Goal: Information Seeking & Learning: Understand process/instructions

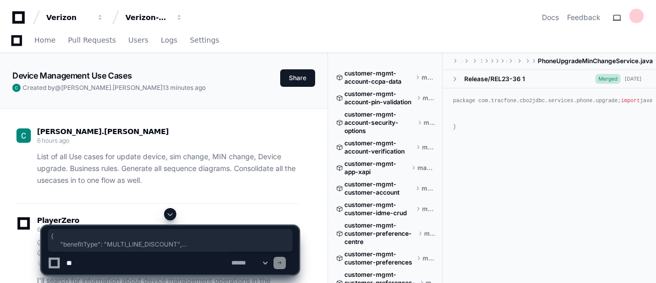
scroll to position [31374, 0]
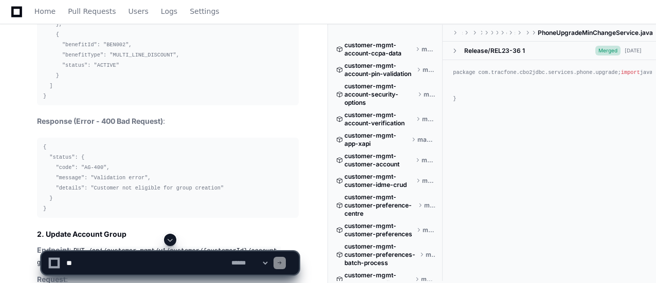
scroll to position [31539, 0]
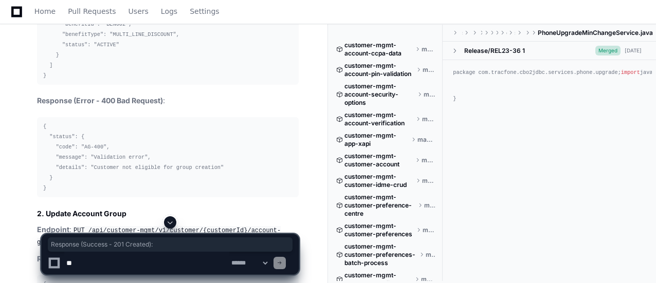
drag, startPoint x: 36, startPoint y: 68, endPoint x: 161, endPoint y: 71, distance: 125.5
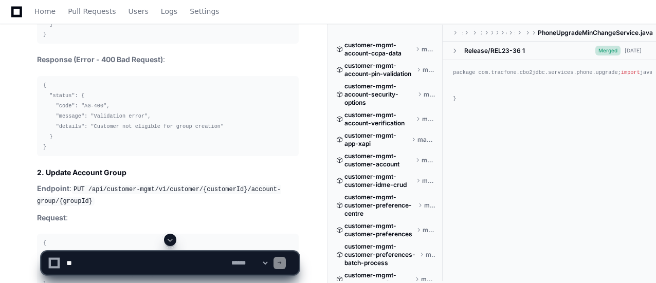
scroll to position [31600, 0]
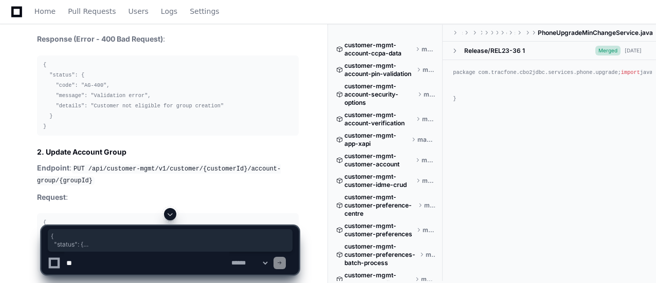
drag, startPoint x: 43, startPoint y: 32, endPoint x: 62, endPoint y: 190, distance: 158.5
copy code "{ "status": { "code": "0", "message": "Success" }, "groupId": "AG001", "ownerMe…"
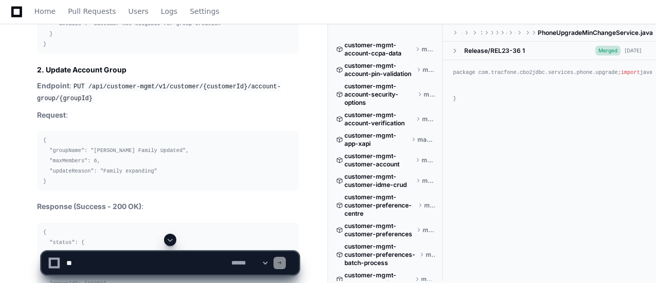
scroll to position [31703, 0]
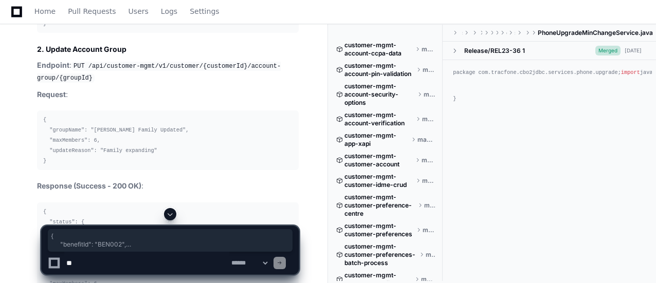
drag, startPoint x: 55, startPoint y: 96, endPoint x: 46, endPoint y: 156, distance: 60.8
copy code "{ "benefitId": "BEN002", "benefitType": "MULTI_LINE_DISCOUNT", "status": "ACTIV…"
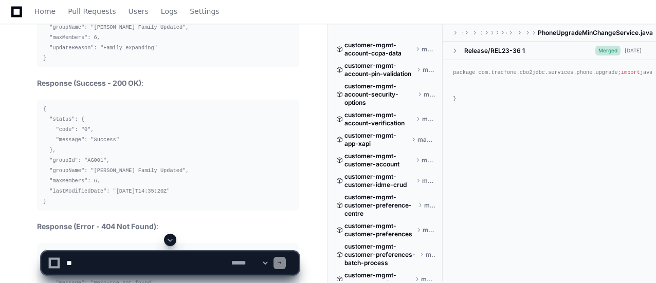
scroll to position [31827, 0]
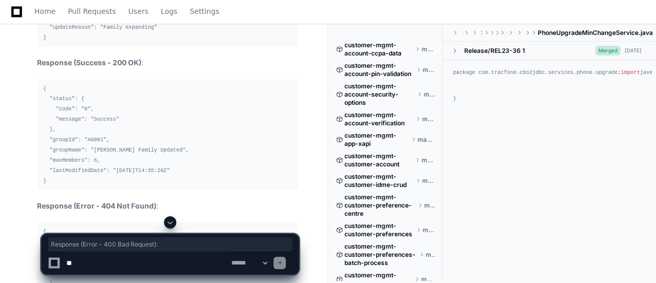
drag, startPoint x: 36, startPoint y: 59, endPoint x: 168, endPoint y: 59, distance: 131.7
copy p "Response (Error - 400 Bad Request) :"
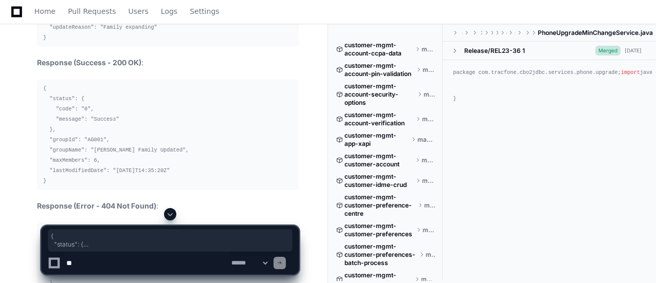
drag, startPoint x: 43, startPoint y: 85, endPoint x: 48, endPoint y: 146, distance: 60.4
copy code "{ "status": { "code": "AG-400", "message": "Validation error", "details": "Cust…"
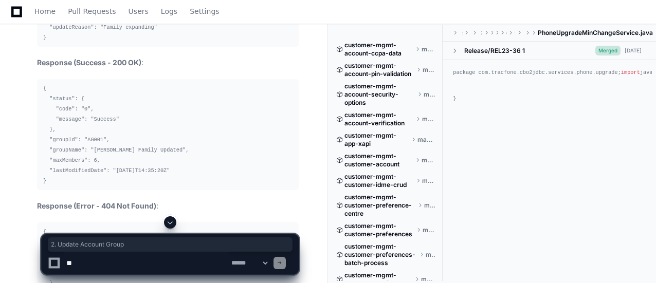
drag, startPoint x: 37, startPoint y: 170, endPoint x: 124, endPoint y: 172, distance: 88.0
copy h3 "2. Update Account Group"
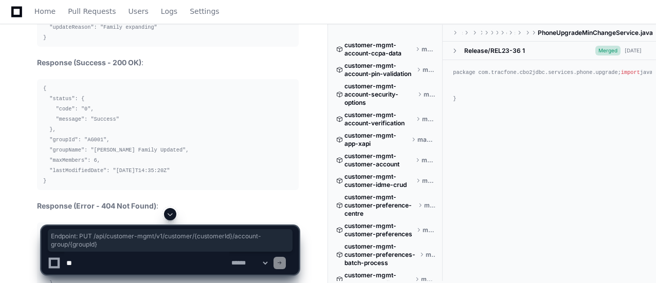
drag, startPoint x: 36, startPoint y: 189, endPoint x: 89, endPoint y: 200, distance: 54.2
copy p "Endpoint : PUT /api/customer-mgmt/v1/customer/{customerId}/account-group/{group…"
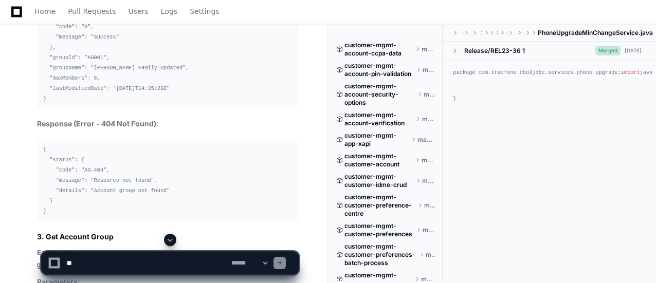
scroll to position [31930, 0]
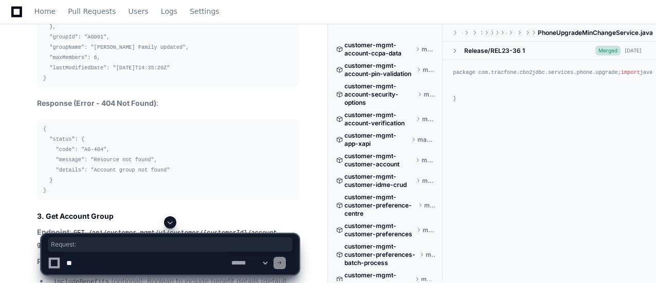
drag, startPoint x: 36, startPoint y: 113, endPoint x: 68, endPoint y: 115, distance: 32.0
copy p "Request :"
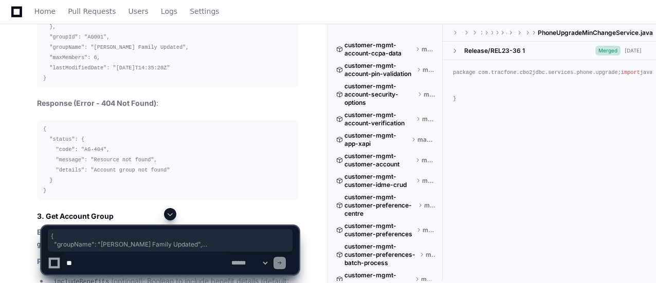
drag, startPoint x: 42, startPoint y: 138, endPoint x: 47, endPoint y: 178, distance: 40.4
copy code "{ "groupName": "[PERSON_NAME] Family Updated", "maxMembers": 6, "updateReason":…"
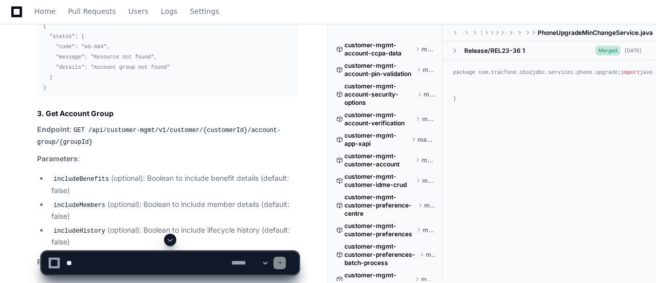
scroll to position [32053, 0]
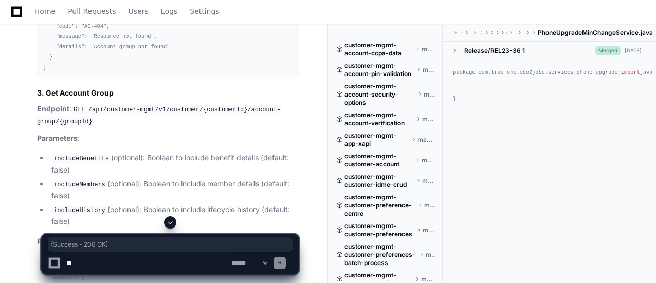
drag, startPoint x: 73, startPoint y: 82, endPoint x: 141, endPoint y: 82, distance: 68.9
copy strong "(Success - 200 OK)"
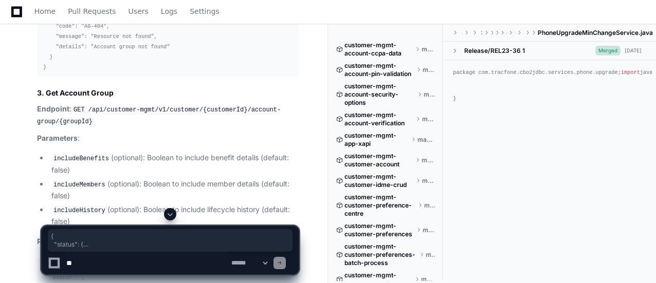
drag, startPoint x: 43, startPoint y: 108, endPoint x: 46, endPoint y: 197, distance: 89.0
copy code "{ "status": { "code": "0", "message": "Success" }, "groupId": "AG001", "groupNa…"
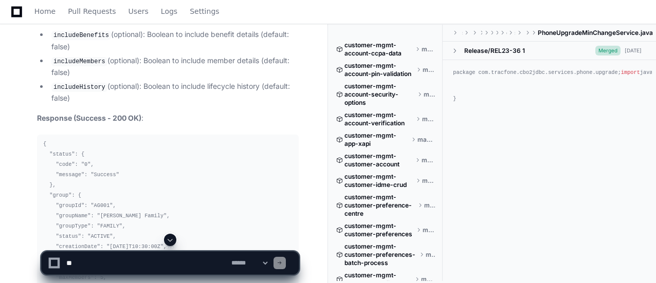
scroll to position [32197, 0]
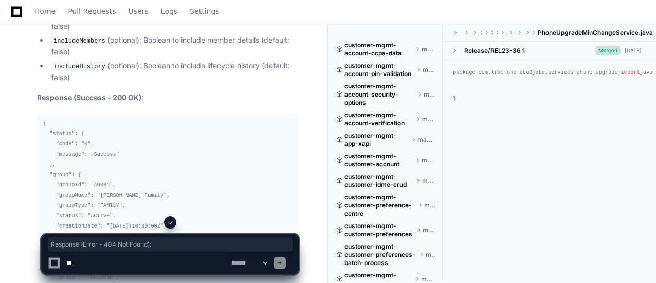
drag, startPoint x: 38, startPoint y: 80, endPoint x: 157, endPoint y: 82, distance: 119.8
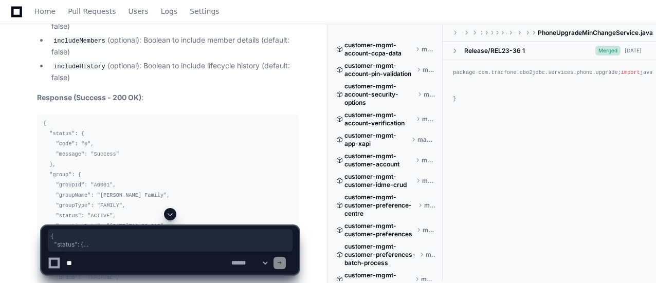
drag, startPoint x: 43, startPoint y: 107, endPoint x: 48, endPoint y: 167, distance: 59.9
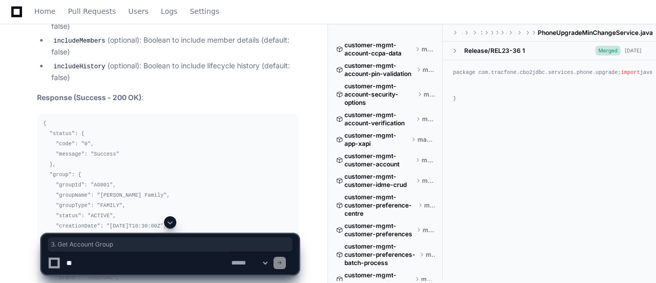
drag, startPoint x: 36, startPoint y: 194, endPoint x: 113, endPoint y: 194, distance: 77.1
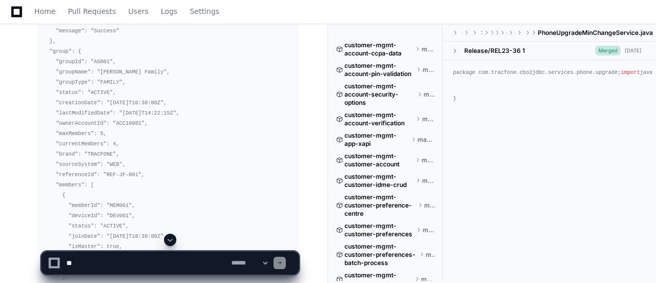
scroll to position [32341, 0]
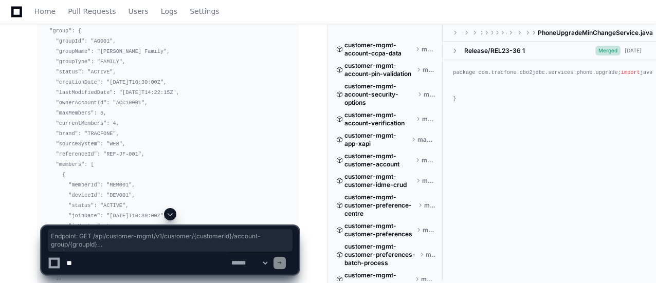
drag, startPoint x: 37, startPoint y: 65, endPoint x: 73, endPoint y: 179, distance: 119.4
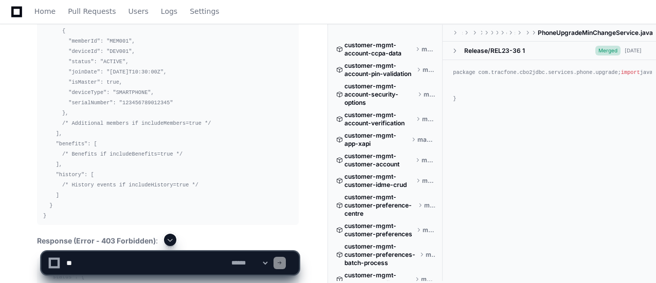
scroll to position [32506, 0]
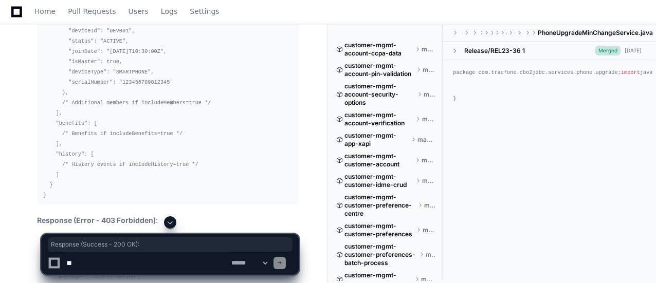
drag, startPoint x: 36, startPoint y: 31, endPoint x: 150, endPoint y: 34, distance: 114.2
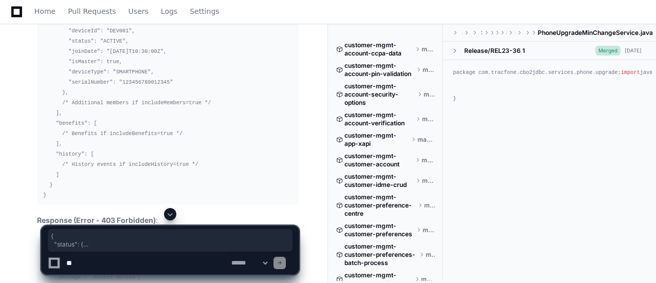
drag, startPoint x: 43, startPoint y: 59, endPoint x: 86, endPoint y: 142, distance: 93.4
click at [86, 142] on code "{ "status": { "code": "0", "message": "Success" }, "group": { "groupId": "AG001…" at bounding box center [127, 5] width 168 height 387
click at [145, 130] on pre "{ "status": { "code": "0", "message": "Success" }, "group": { "groupId": "AG001…" at bounding box center [168, 5] width 262 height 399
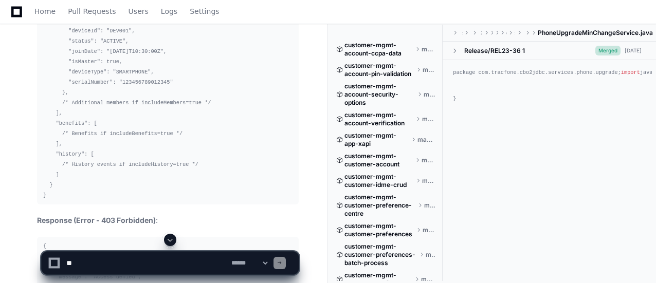
scroll to position [32526, 0]
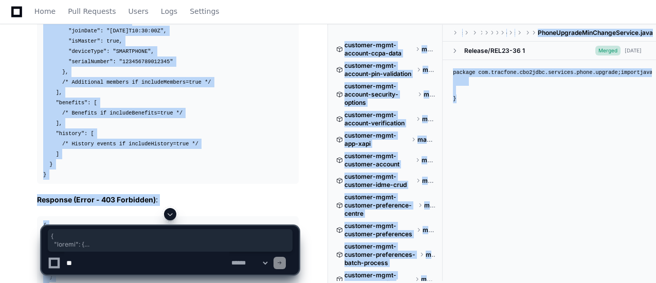
drag, startPoint x: 43, startPoint y: 39, endPoint x: 129, endPoint y: 211, distance: 192.5
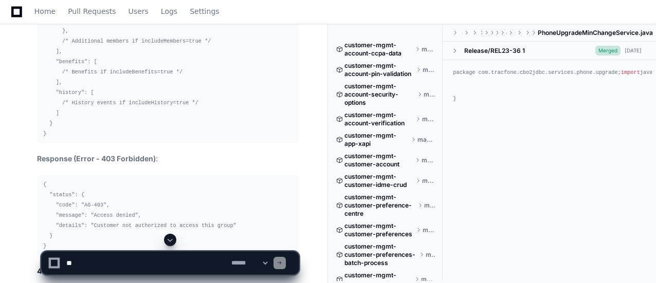
scroll to position [32588, 0]
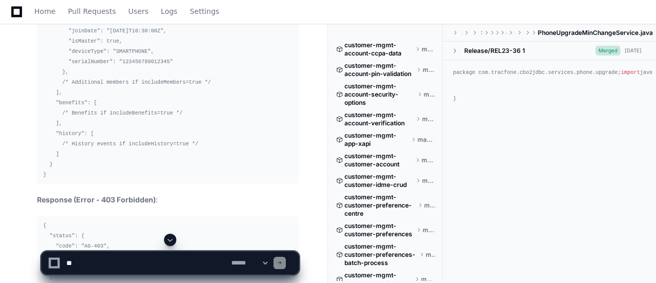
scroll to position [32506, 0]
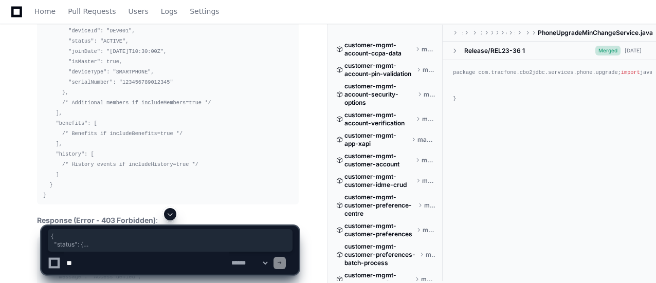
drag, startPoint x: 43, startPoint y: 57, endPoint x: 112, endPoint y: 202, distance: 160.6
click at [112, 199] on code "{ "status": { "code": "0", "message": "Success" }, "group": { "groupId": "AG001…" at bounding box center [127, 5] width 168 height 387
click at [209, 181] on pre "{ "status": { "code": "0", "message": "Success" }, "group": { "groupId": "AG001…" at bounding box center [168, 5] width 262 height 399
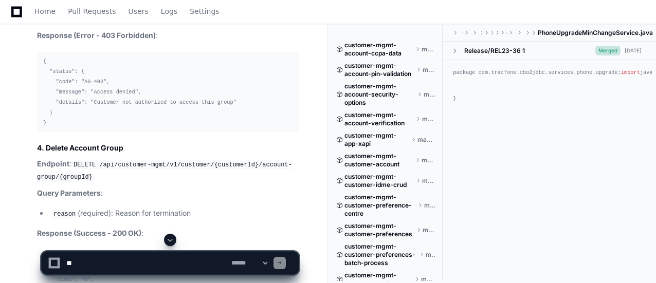
scroll to position [32670, 0]
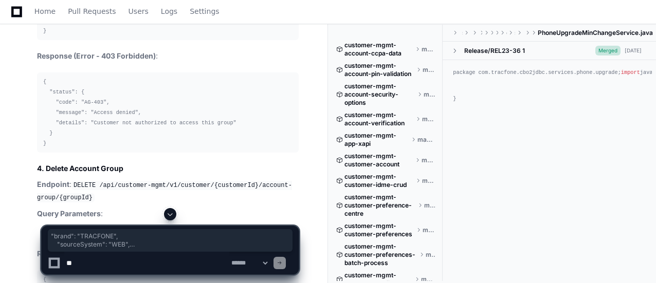
drag, startPoint x: 55, startPoint y: 47, endPoint x: 92, endPoint y: 201, distance: 158.7
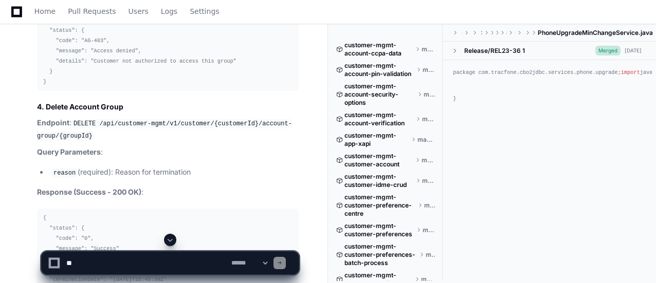
scroll to position [32752, 0]
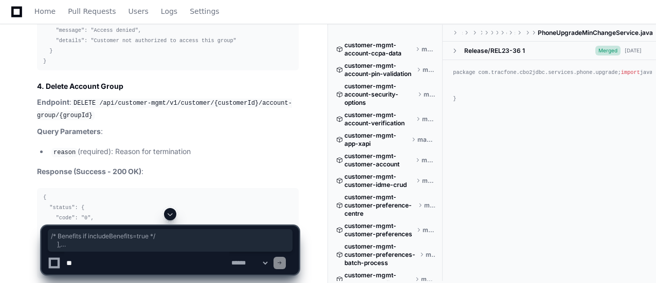
drag, startPoint x: 60, startPoint y: 132, endPoint x: 48, endPoint y: 191, distance: 59.9
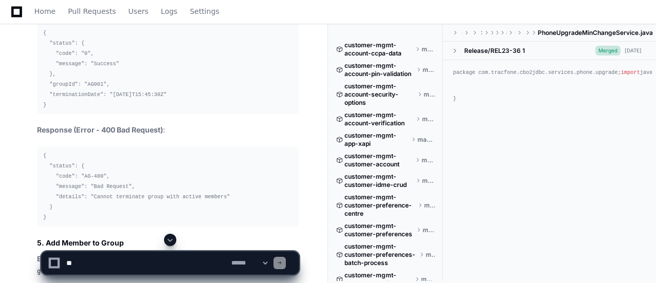
scroll to position [32938, 0]
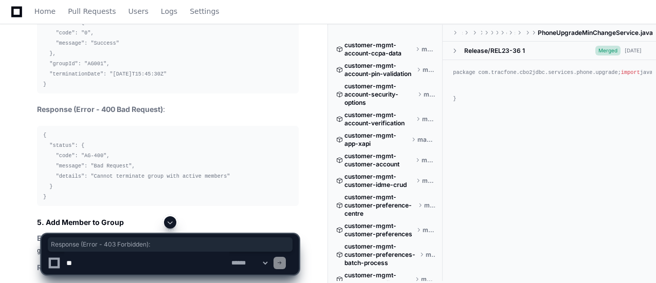
drag, startPoint x: 36, startPoint y: 32, endPoint x: 157, endPoint y: 31, distance: 120.9
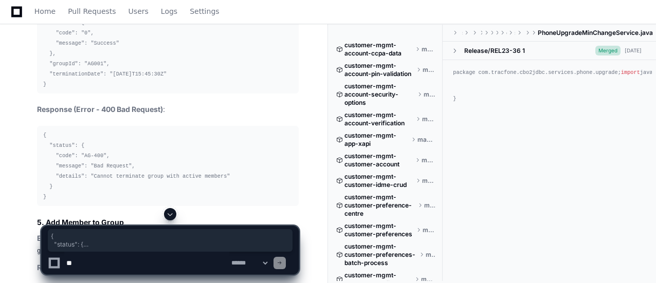
drag, startPoint x: 43, startPoint y: 58, endPoint x: 47, endPoint y: 118, distance: 60.3
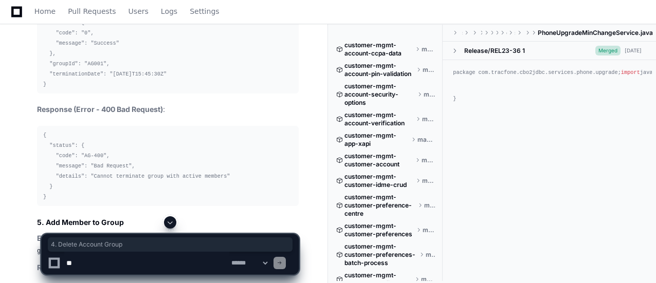
drag, startPoint x: 36, startPoint y: 144, endPoint x: 122, endPoint y: 145, distance: 86.4
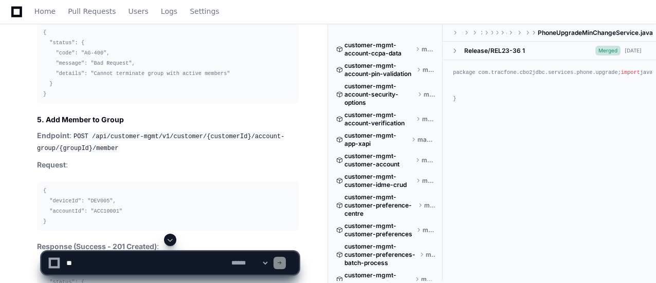
scroll to position [33061, 0]
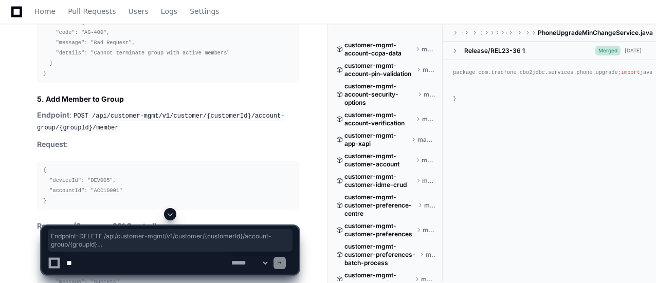
drag, startPoint x: 37, startPoint y: 37, endPoint x: 197, endPoint y: 86, distance: 168.4
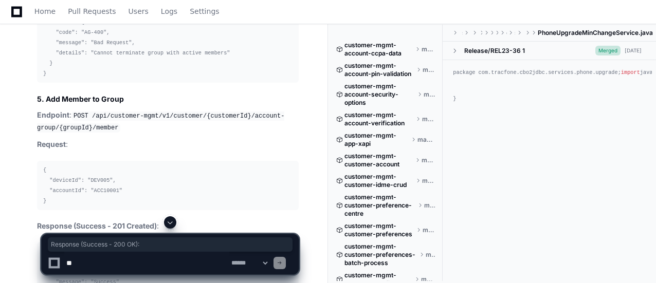
drag, startPoint x: 37, startPoint y: 104, endPoint x: 144, endPoint y: 105, distance: 107.5
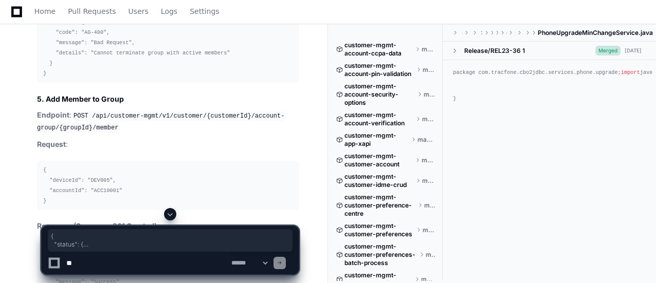
drag, startPoint x: 43, startPoint y: 132, endPoint x: 46, endPoint y: 203, distance: 71.0
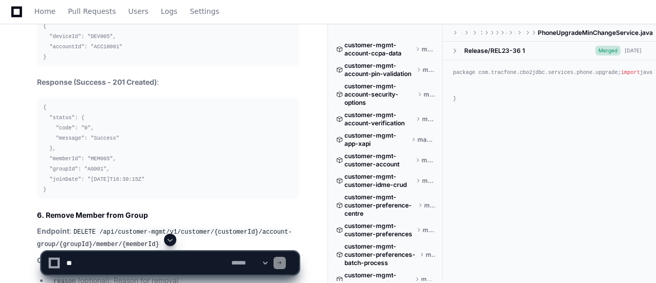
scroll to position [33226, 0]
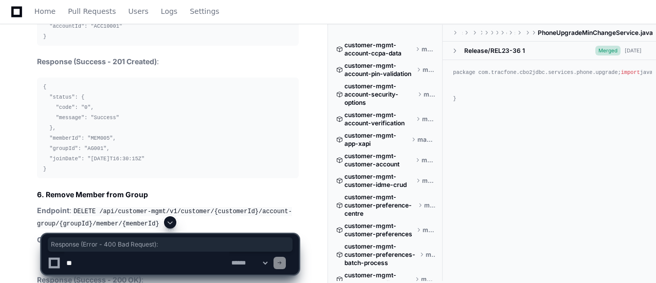
drag, startPoint x: 36, startPoint y: 64, endPoint x: 168, endPoint y: 65, distance: 131.7
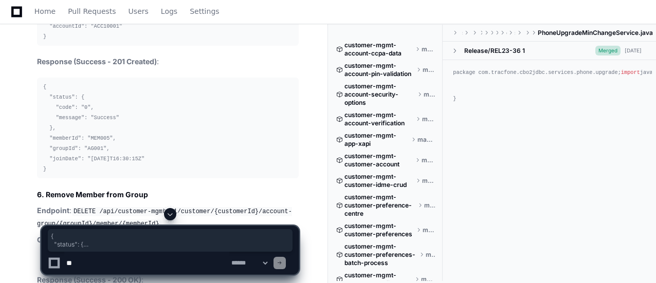
drag, startPoint x: 44, startPoint y: 89, endPoint x: 48, endPoint y: 149, distance: 60.3
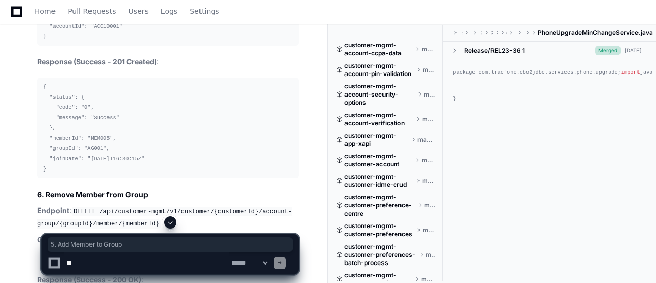
drag, startPoint x: 35, startPoint y: 176, endPoint x: 122, endPoint y: 178, distance: 87.0
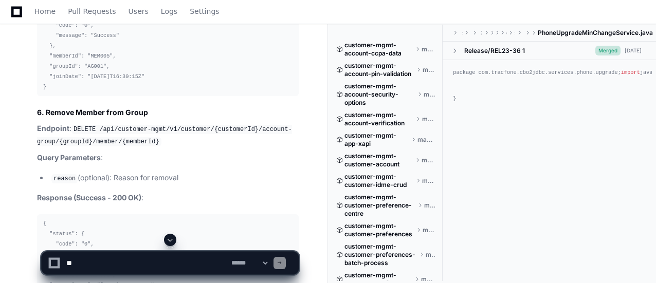
scroll to position [33328, 0]
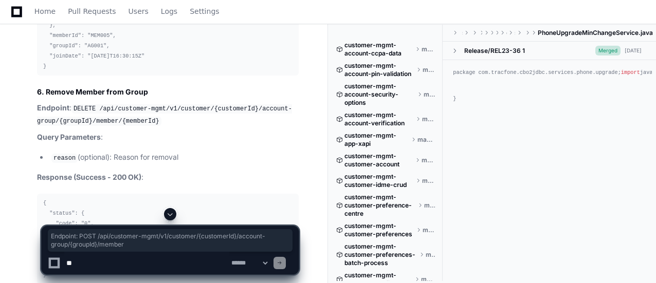
drag, startPoint x: 36, startPoint y: 89, endPoint x: 112, endPoint y: 103, distance: 77.4
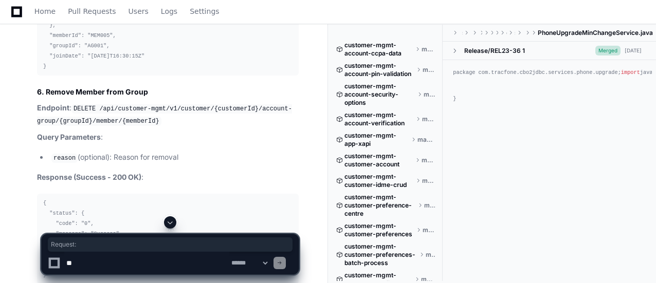
drag, startPoint x: 37, startPoint y: 118, endPoint x: 70, endPoint y: 119, distance: 33.4
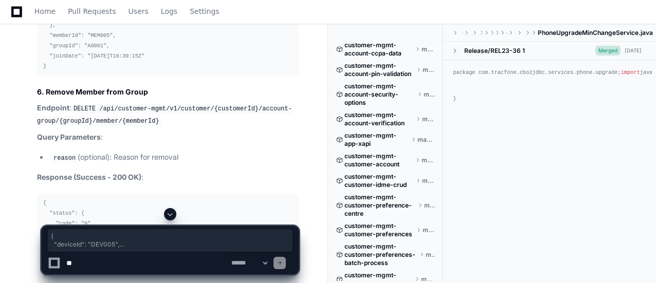
drag, startPoint x: 43, startPoint y: 143, endPoint x: 47, endPoint y: 172, distance: 29.2
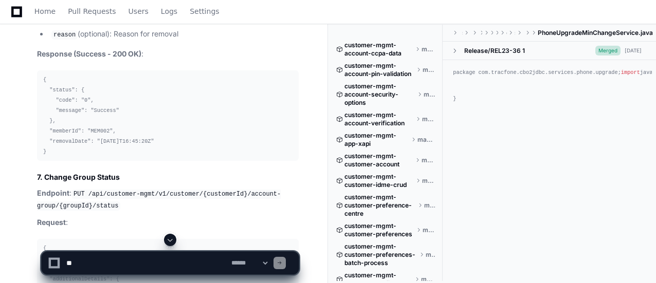
scroll to position [33472, 0]
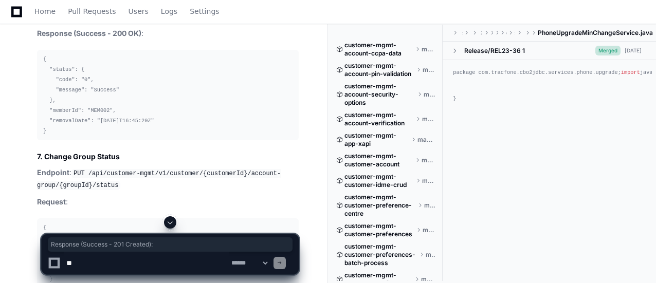
drag, startPoint x: 36, startPoint y: 56, endPoint x: 161, endPoint y: 56, distance: 125.5
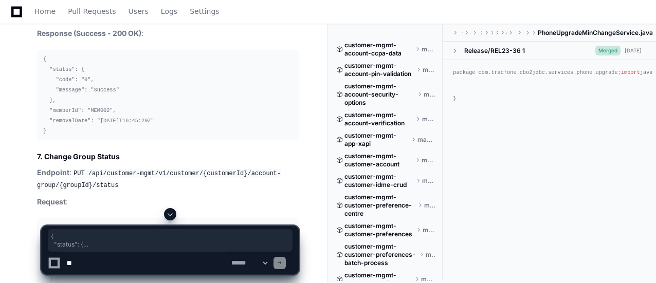
drag, startPoint x: 43, startPoint y: 82, endPoint x: 48, endPoint y: 162, distance: 80.4
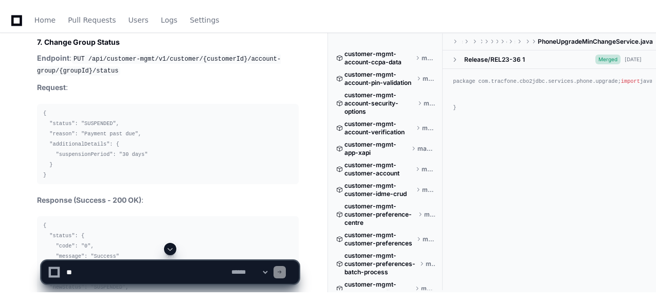
scroll to position [33616, 0]
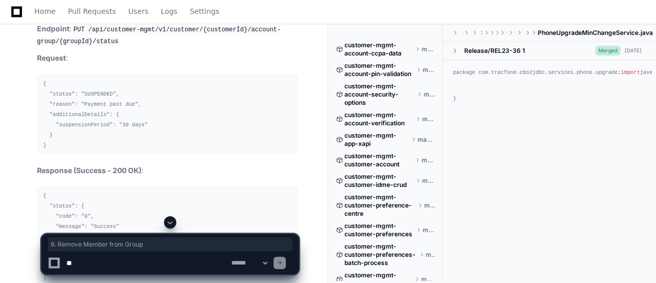
drag, startPoint x: 37, startPoint y: 46, endPoint x: 147, endPoint y: 47, distance: 110.1
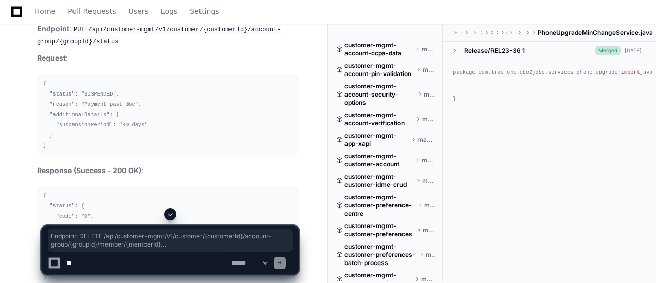
drag, startPoint x: 36, startPoint y: 60, endPoint x: 102, endPoint y: 93, distance: 73.8
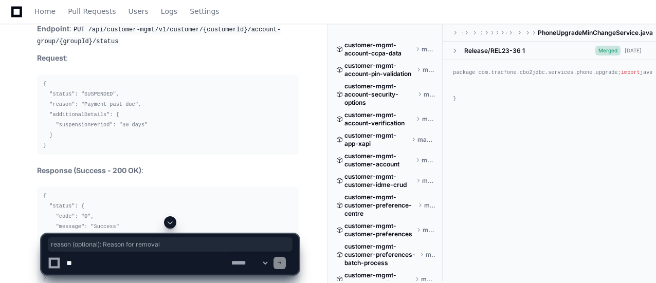
drag, startPoint x: 53, startPoint y: 112, endPoint x: 181, endPoint y: 111, distance: 127.5
drag, startPoint x: 36, startPoint y: 129, endPoint x: 146, endPoint y: 128, distance: 110.1
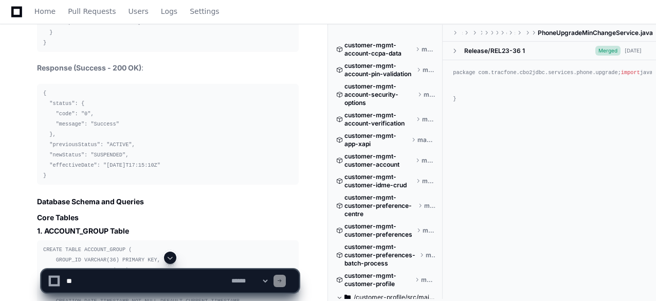
scroll to position [33740, 0]
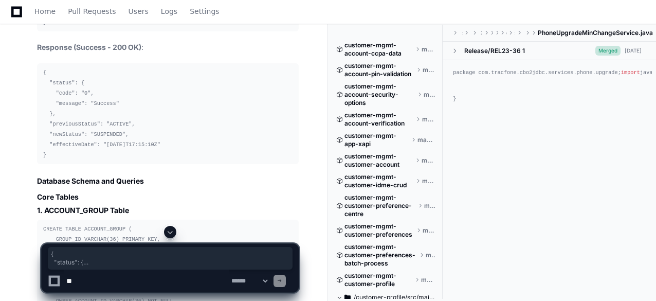
drag, startPoint x: 44, startPoint y: 31, endPoint x: 46, endPoint y: 103, distance: 72.0
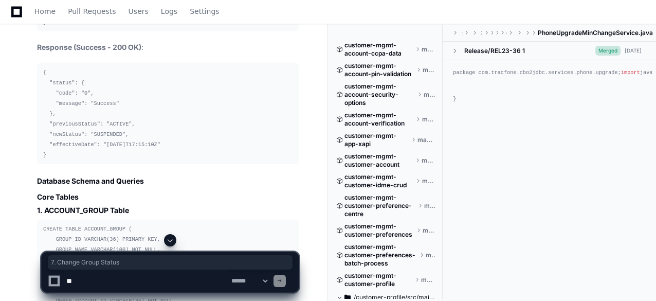
drag, startPoint x: 37, startPoint y: 129, endPoint x: 120, endPoint y: 132, distance: 83.4
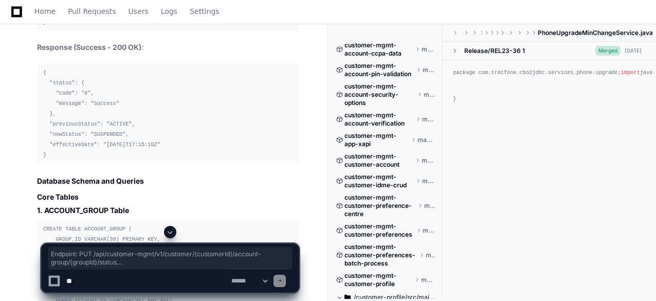
drag, startPoint x: 36, startPoint y: 146, endPoint x: 68, endPoint y: 173, distance: 42.3
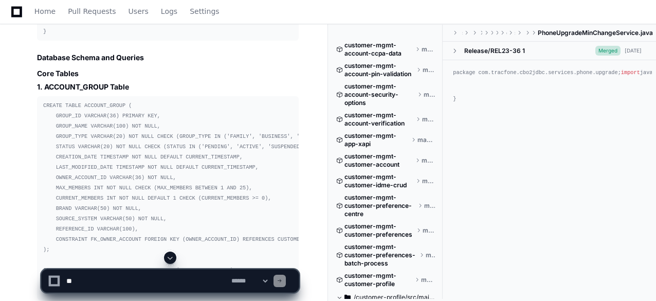
scroll to position [33884, 0]
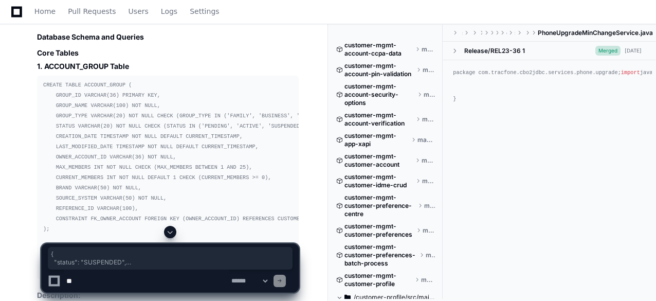
drag, startPoint x: 42, startPoint y: 56, endPoint x: 48, endPoint y: 116, distance: 60.4
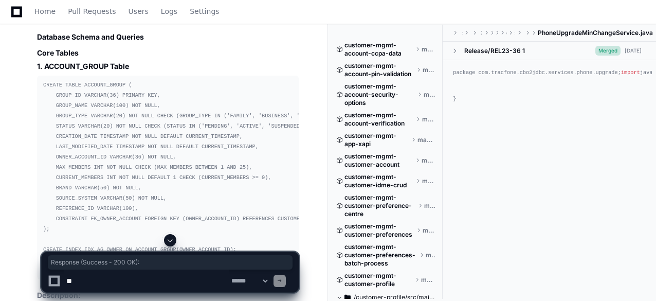
drag, startPoint x: 36, startPoint y: 141, endPoint x: 148, endPoint y: 146, distance: 112.2
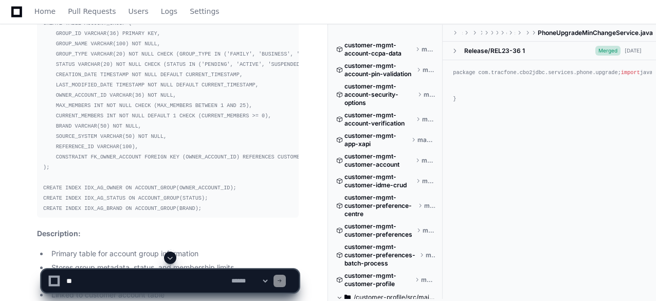
scroll to position [33966, 0]
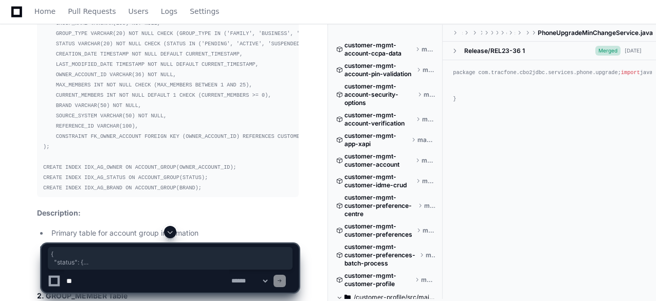
drag, startPoint x: 43, startPoint y: 86, endPoint x: 47, endPoint y: 166, distance: 79.8
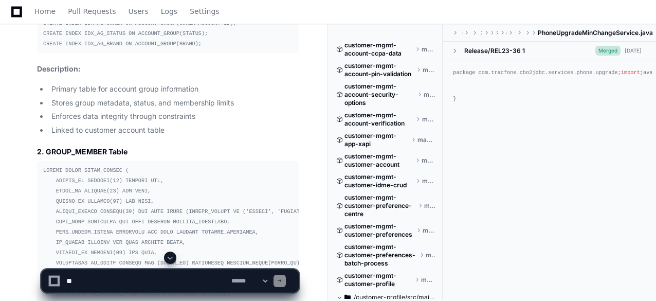
scroll to position [34131, 0]
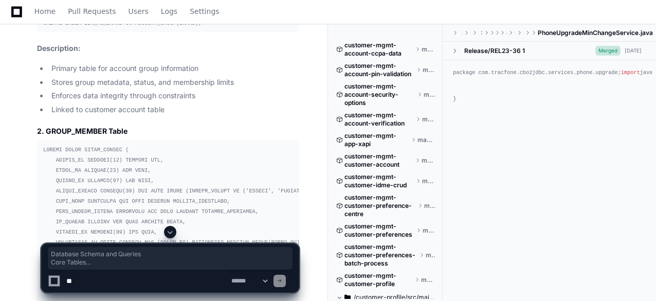
drag, startPoint x: 36, startPoint y: 27, endPoint x: 131, endPoint y: 58, distance: 100.0
drag, startPoint x: 43, startPoint y: 78, endPoint x: 199, endPoint y: 208, distance: 203.7
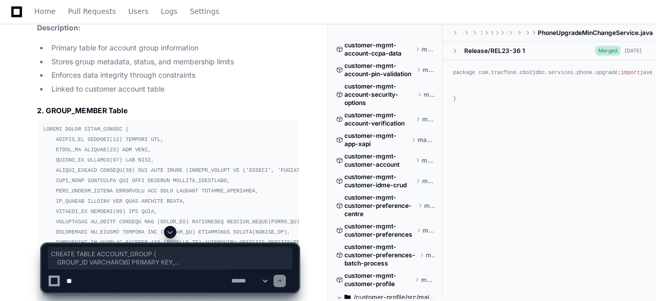
scroll to position [34172, 0]
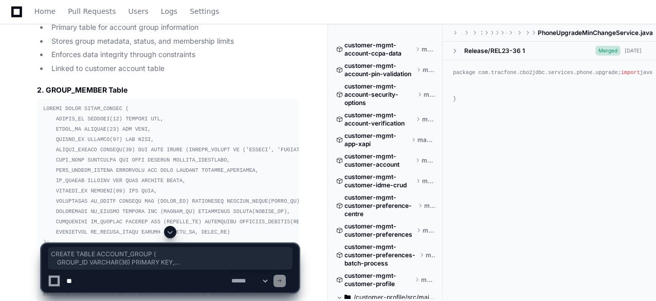
drag, startPoint x: 47, startPoint y: 182, endPoint x: 44, endPoint y: 38, distance: 144.6
drag, startPoint x: 42, startPoint y: 201, endPoint x: 189, endPoint y: 221, distance: 148.4
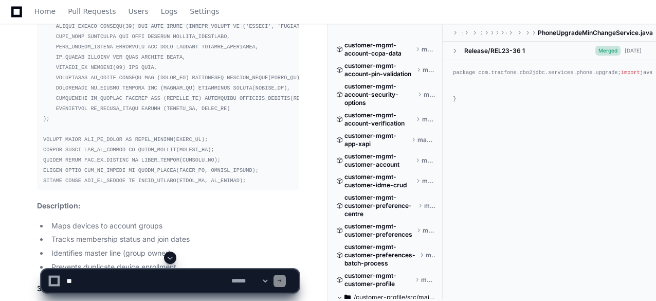
scroll to position [34316, 0]
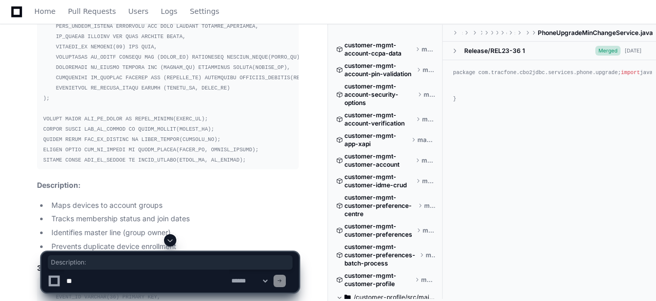
drag, startPoint x: 36, startPoint y: 103, endPoint x: 85, endPoint y: 102, distance: 49.4
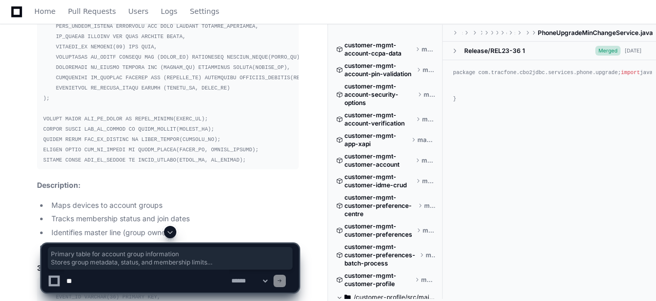
drag, startPoint x: 50, startPoint y: 123, endPoint x: 165, endPoint y: 163, distance: 121.0
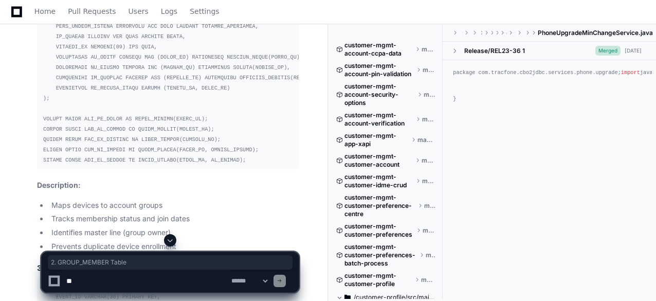
drag, startPoint x: 37, startPoint y: 187, endPoint x: 127, endPoint y: 185, distance: 90.0
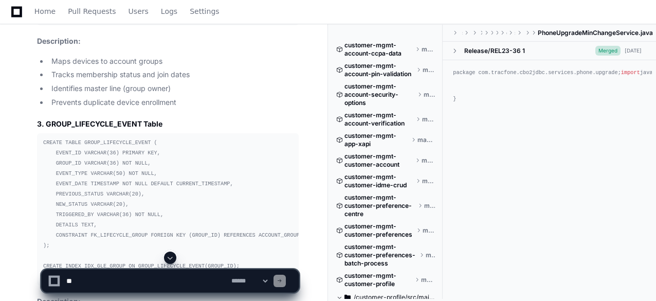
scroll to position [34480, 0]
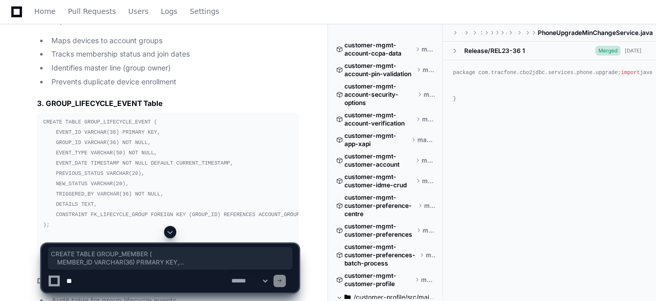
drag, startPoint x: 43, startPoint y: 40, endPoint x: 240, endPoint y: 226, distance: 271.4
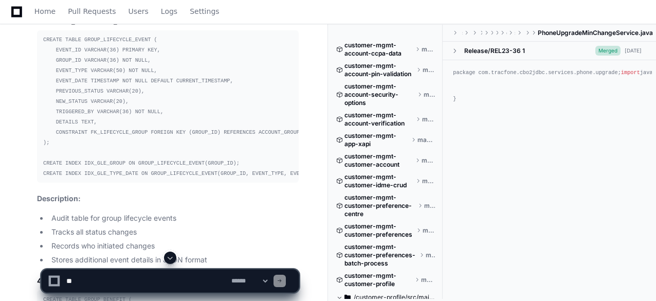
scroll to position [34583, 0]
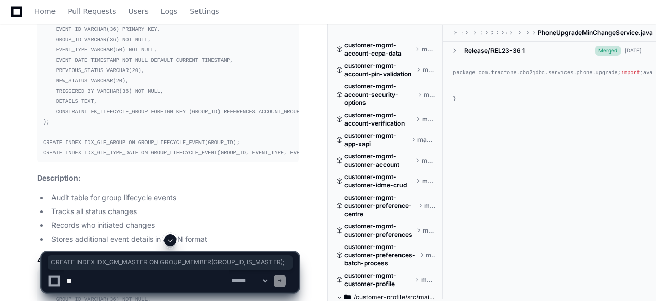
drag, startPoint x: 42, startPoint y: 133, endPoint x: 230, endPoint y: 134, distance: 188.7
drag, startPoint x: 38, startPoint y: 156, endPoint x: 81, endPoint y: 157, distance: 43.2
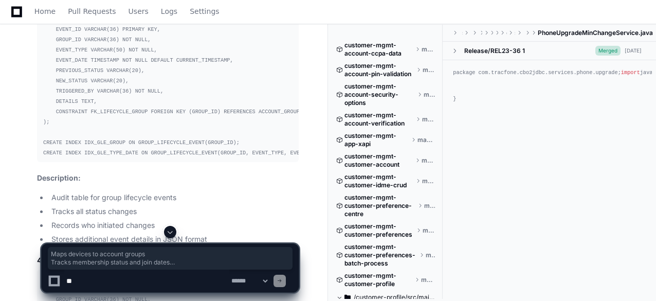
drag, startPoint x: 50, startPoint y: 178, endPoint x: 178, endPoint y: 220, distance: 134.2
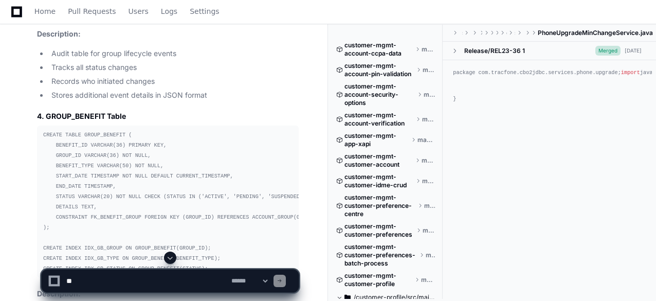
scroll to position [34748, 0]
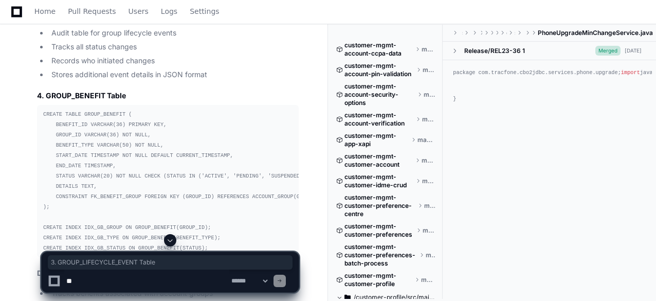
drag, startPoint x: 38, startPoint y: 75, endPoint x: 163, endPoint y: 76, distance: 124.5
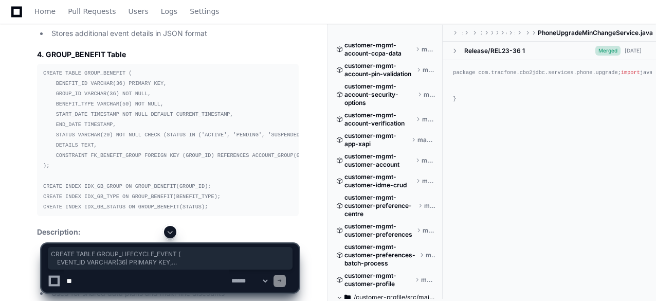
scroll to position [0, 14]
drag, startPoint x: 41, startPoint y: 53, endPoint x: 291, endPoint y: 187, distance: 283.2
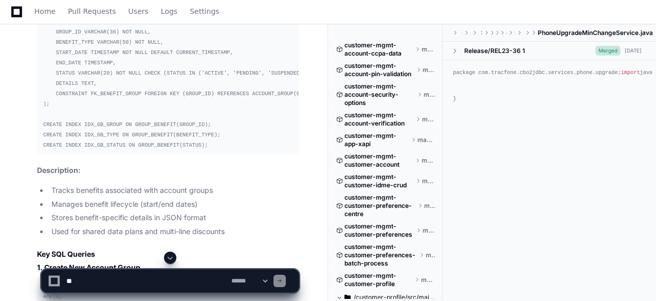
scroll to position [34871, 0]
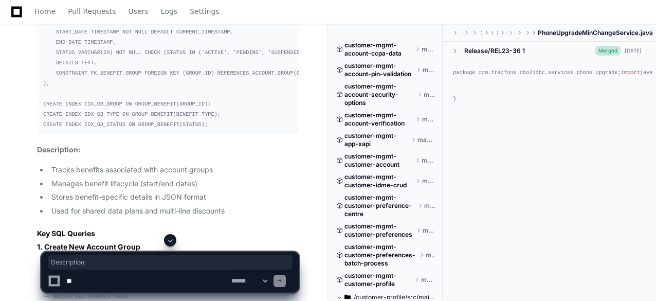
drag, startPoint x: 37, startPoint y: 127, endPoint x: 81, endPoint y: 130, distance: 44.3
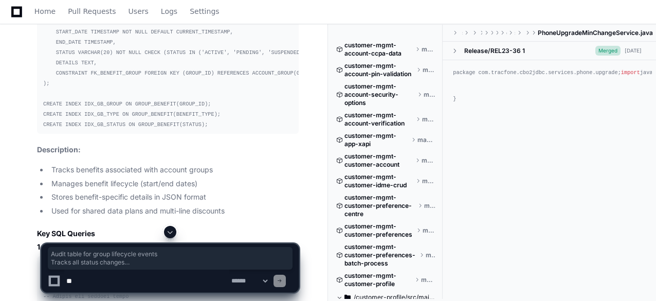
drag, startPoint x: 52, startPoint y: 148, endPoint x: 208, endPoint y: 190, distance: 161.4
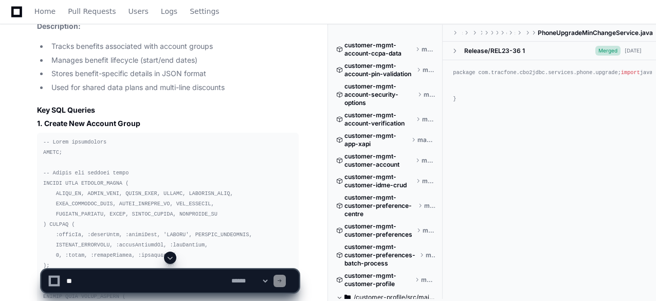
scroll to position [35015, 0]
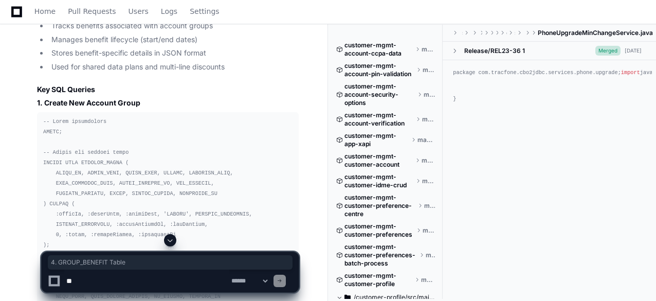
drag, startPoint x: 37, startPoint y: 68, endPoint x: 125, endPoint y: 69, distance: 88.5
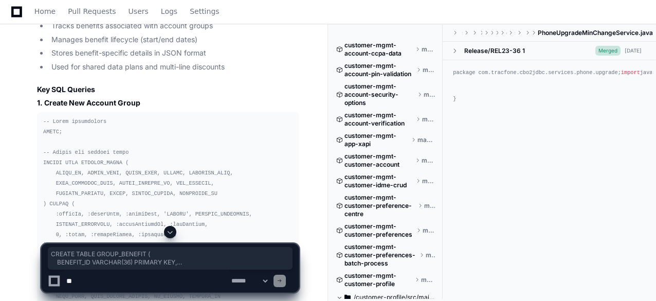
scroll to position [0, 28]
drag, startPoint x: 41, startPoint y: 86, endPoint x: 167, endPoint y: 221, distance: 183.7
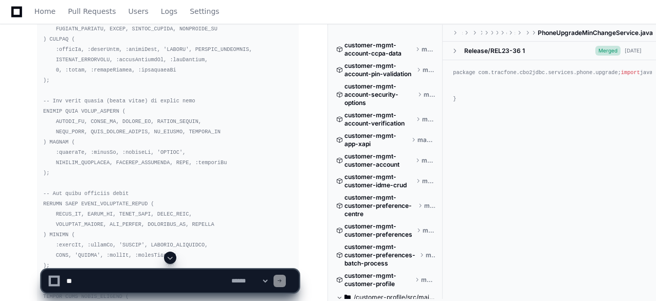
scroll to position [35200, 0]
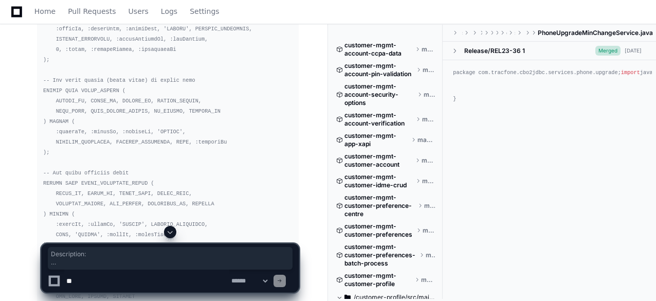
drag, startPoint x: 37, startPoint y: 59, endPoint x: 231, endPoint y: 125, distance: 205.4
drag, startPoint x: 37, startPoint y: 144, endPoint x: 140, endPoint y: 157, distance: 103.7
click at [201, 175] on code at bounding box center [149, 198] width 212 height 531
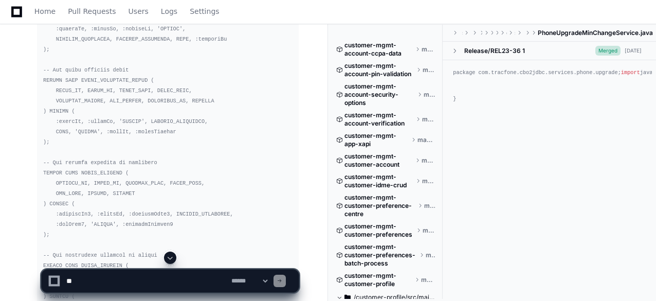
scroll to position [35324, 0]
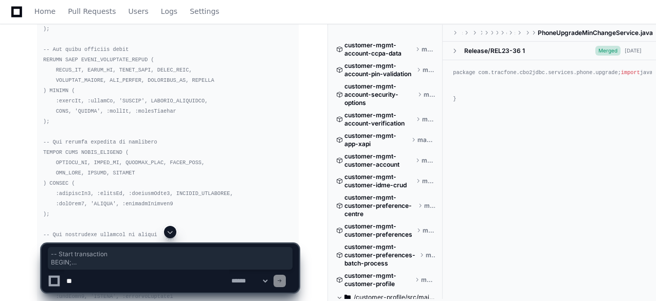
drag, startPoint x: 41, startPoint y: 53, endPoint x: 58, endPoint y: 175, distance: 123.5
click at [58, 175] on pre at bounding box center [168, 75] width 262 height 543
click at [56, 194] on code at bounding box center [149, 75] width 212 height 531
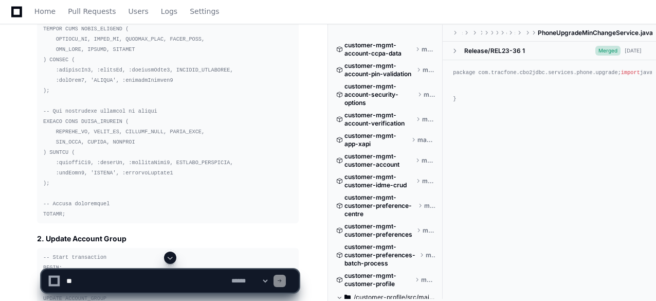
scroll to position [35468, 0]
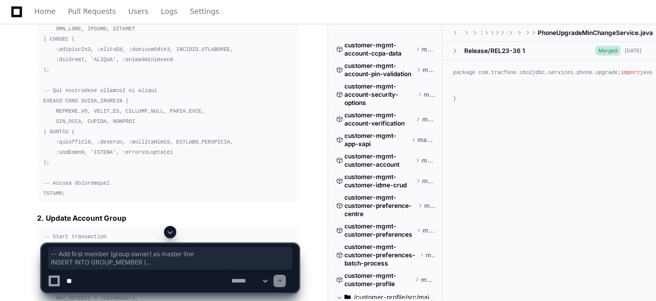
drag, startPoint x: 43, startPoint y: 52, endPoint x: 51, endPoint y: 217, distance: 164.2
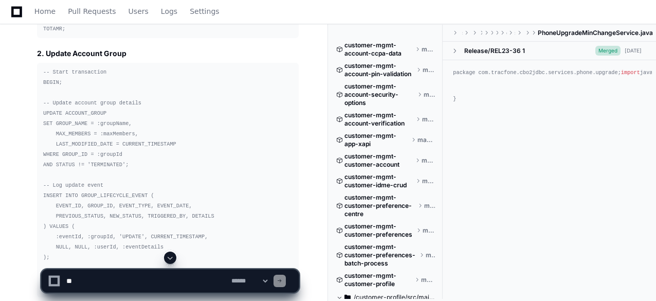
scroll to position [35653, 0]
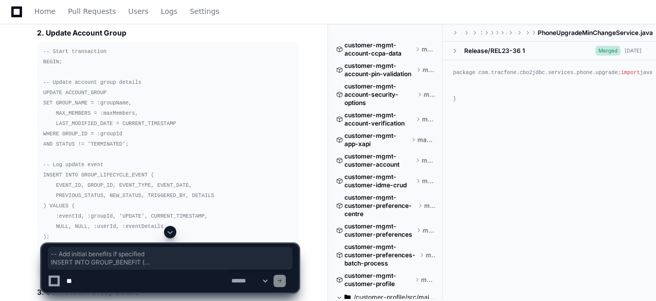
drag, startPoint x: 41, startPoint y: 51, endPoint x: 50, endPoint y: 218, distance: 166.4
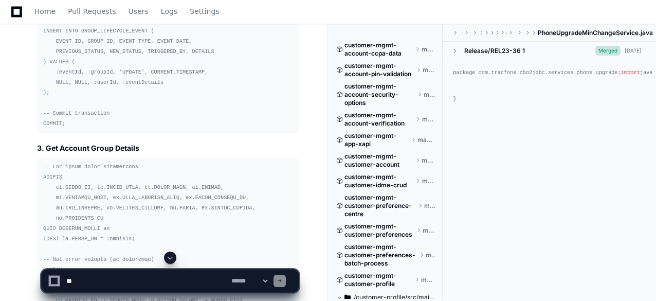
scroll to position [35817, 0]
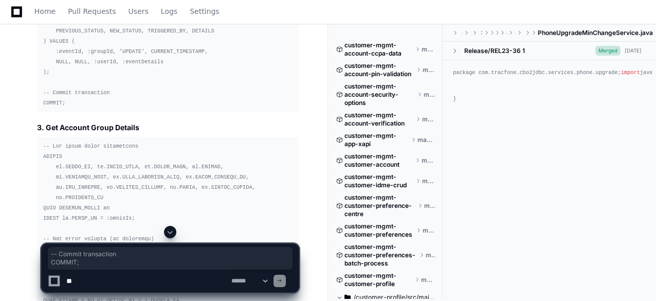
drag, startPoint x: 43, startPoint y: 71, endPoint x: 65, endPoint y: 85, distance: 26.1
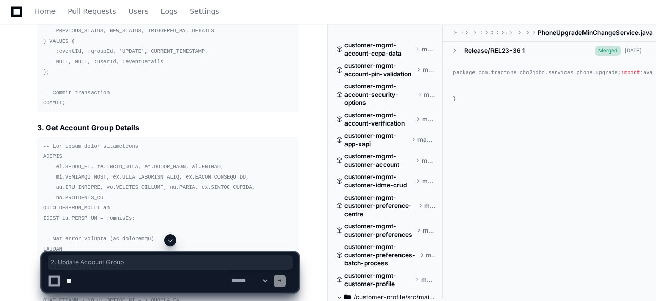
drag, startPoint x: 36, startPoint y: 106, endPoint x: 126, endPoint y: 108, distance: 90.0
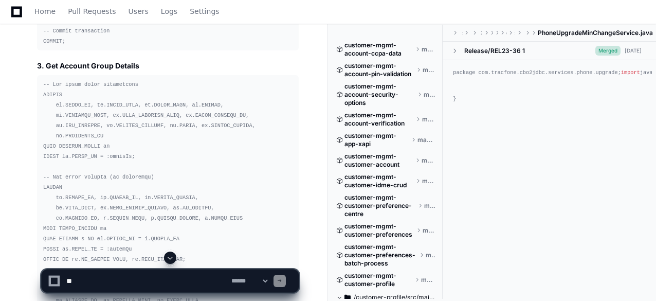
scroll to position [35900, 0]
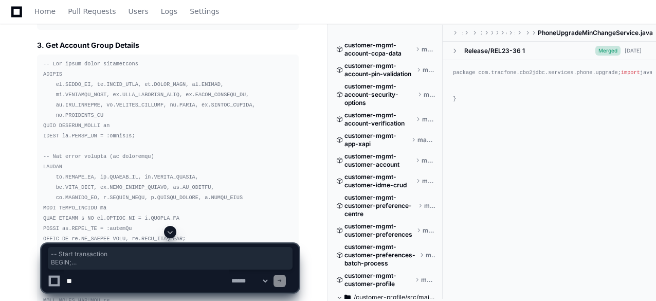
drag, startPoint x: 43, startPoint y: 45, endPoint x: 153, endPoint y: 219, distance: 205.5
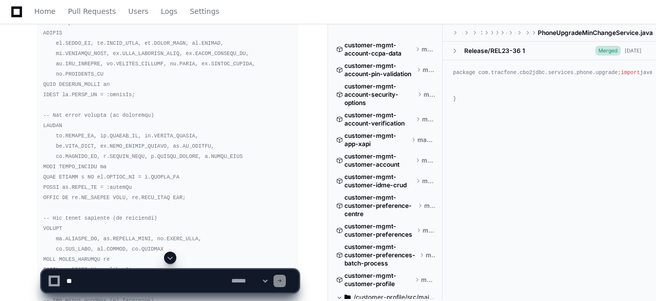
scroll to position [35961, 0]
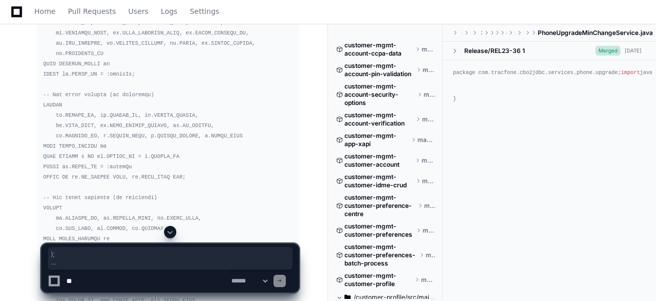
drag, startPoint x: 44, startPoint y: 166, endPoint x: 63, endPoint y: 200, distance: 39.2
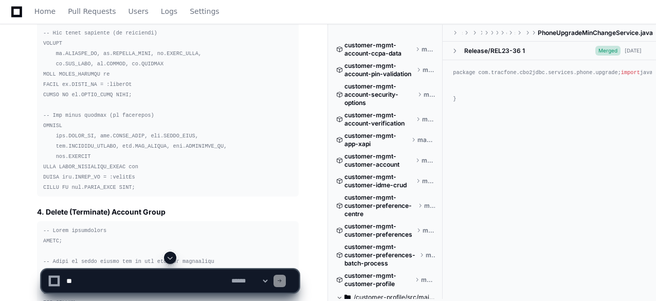
scroll to position [36147, 0]
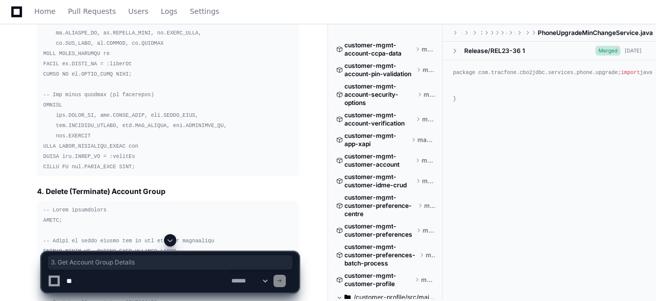
drag, startPoint x: 38, startPoint y: 37, endPoint x: 137, endPoint y: 38, distance: 99.3
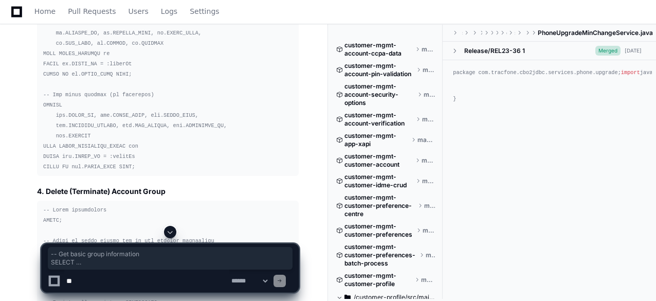
drag, startPoint x: 43, startPoint y: 56, endPoint x: 130, endPoint y: 222, distance: 186.8
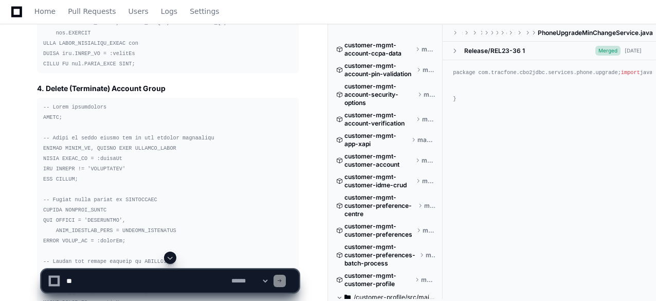
scroll to position [36270, 0]
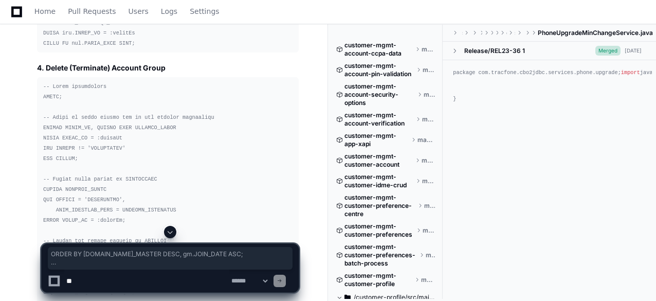
drag, startPoint x: 42, startPoint y: 107, endPoint x: 127, endPoint y: 192, distance: 119.6
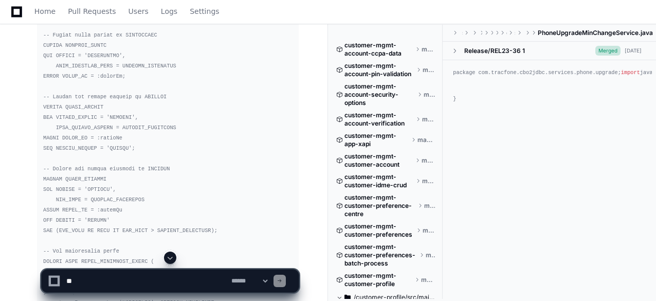
scroll to position [36435, 0]
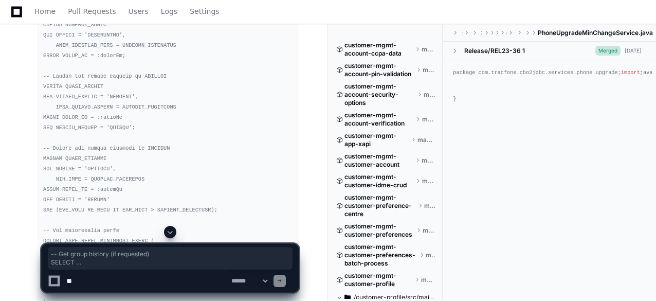
drag, startPoint x: 41, startPoint y: 47, endPoint x: 127, endPoint y: 120, distance: 113.1
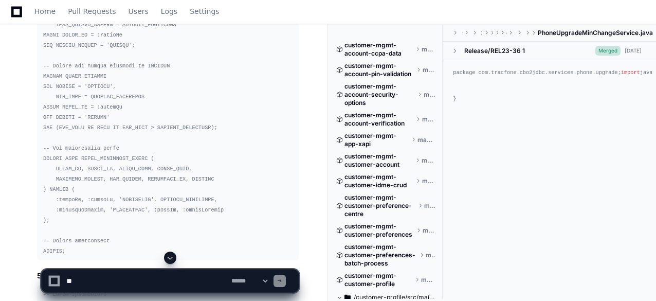
scroll to position [36537, 0]
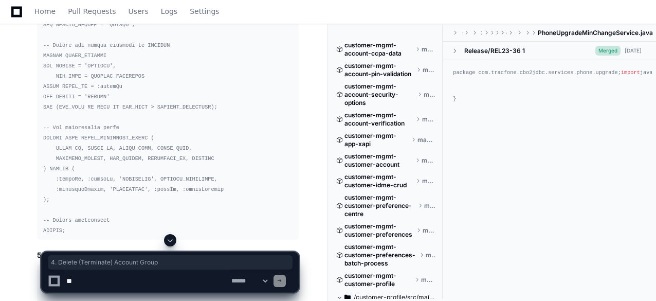
drag, startPoint x: 36, startPoint y: 42, endPoint x: 166, endPoint y: 41, distance: 129.6
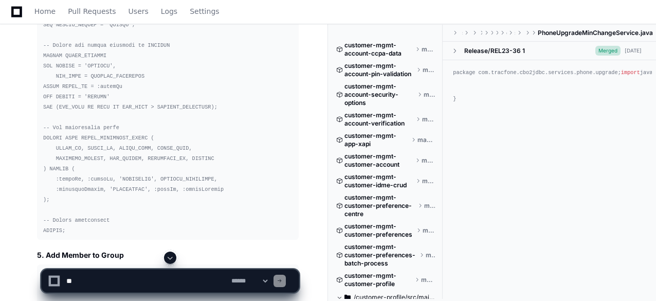
click at [135, 114] on pre at bounding box center [168, 25] width 262 height 430
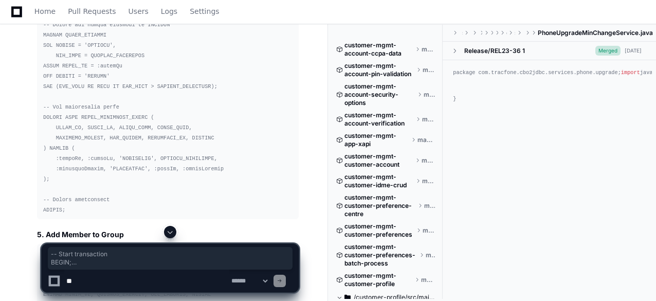
drag, startPoint x: 42, startPoint y: 40, endPoint x: 120, endPoint y: 172, distance: 153.6
click at [120, 172] on pre at bounding box center [168, 4] width 262 height 430
click at [190, 125] on pre at bounding box center [168, 4] width 262 height 430
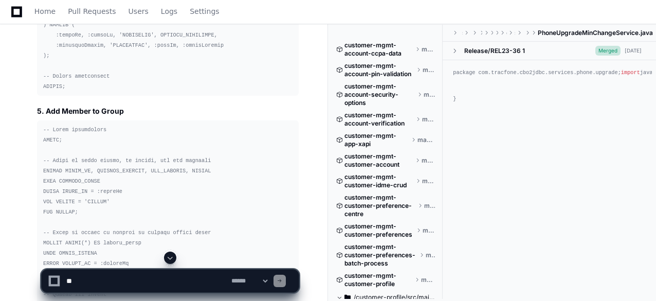
scroll to position [36702, 0]
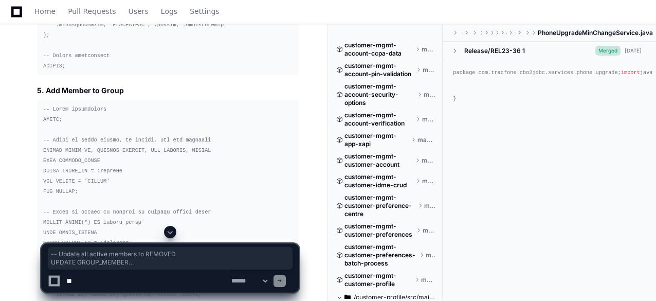
drag, startPoint x: 210, startPoint y: 186, endPoint x: 204, endPoint y: 182, distance: 7.4
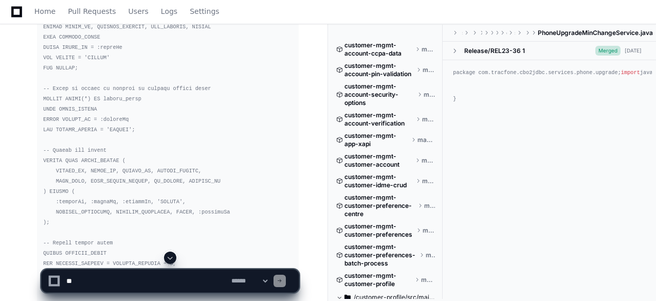
scroll to position [36846, 0]
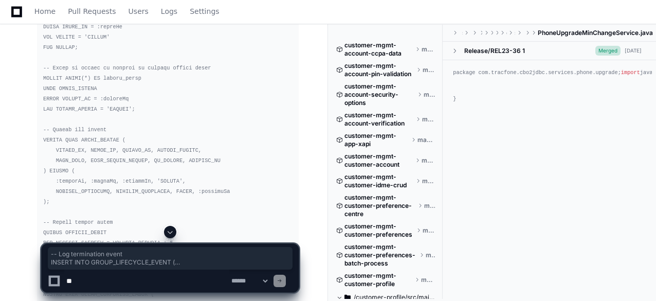
drag, startPoint x: 43, startPoint y: 59, endPoint x: 64, endPoint y: 163, distance: 106.6
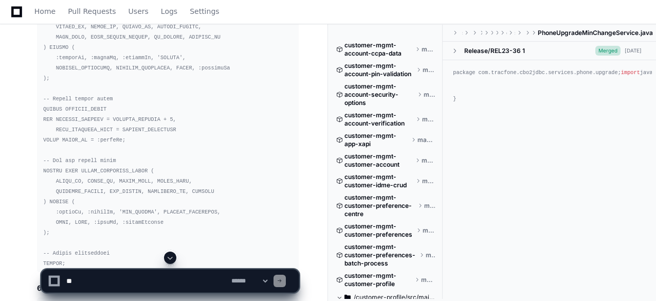
scroll to position [36990, 0]
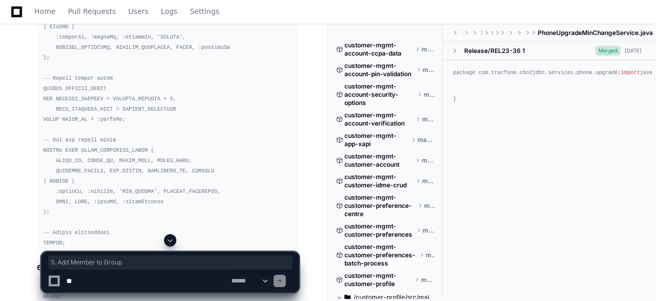
drag, startPoint x: 36, startPoint y: 42, endPoint x: 127, endPoint y: 43, distance: 90.5
click at [135, 128] on pre at bounding box center [168, 32] width 262 height 440
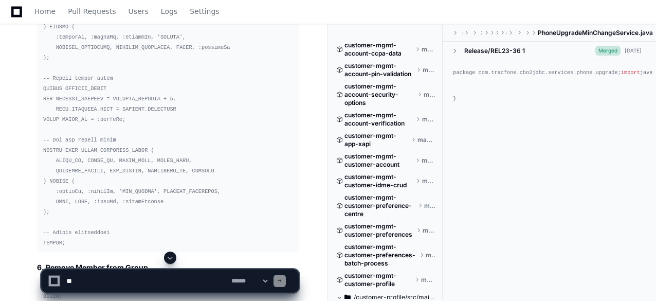
scroll to position [37011, 0]
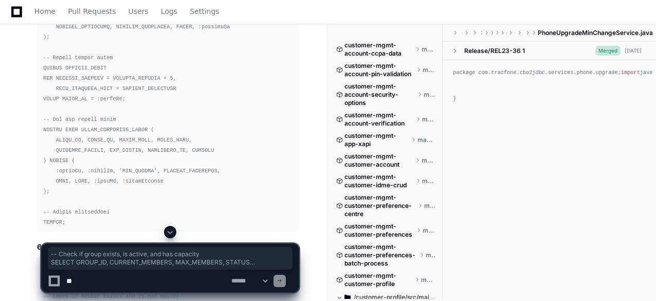
drag, startPoint x: 54, startPoint y: 94, endPoint x: 97, endPoint y: 149, distance: 69.6
click at [97, 149] on pre at bounding box center [168, 11] width 262 height 440
click at [145, 109] on pre at bounding box center [168, 11] width 262 height 440
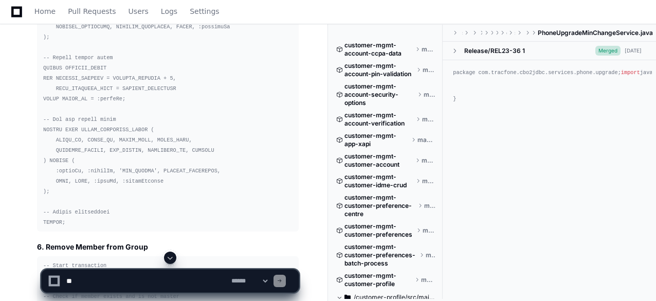
scroll to position [36990, 0]
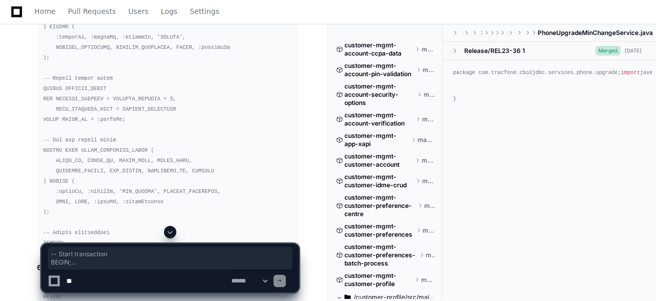
drag, startPoint x: 42, startPoint y: 61, endPoint x: 131, endPoint y: 205, distance: 169.0
click at [131, 205] on pre at bounding box center [168, 32] width 262 height 440
click at [173, 202] on pre at bounding box center [168, 32] width 262 height 440
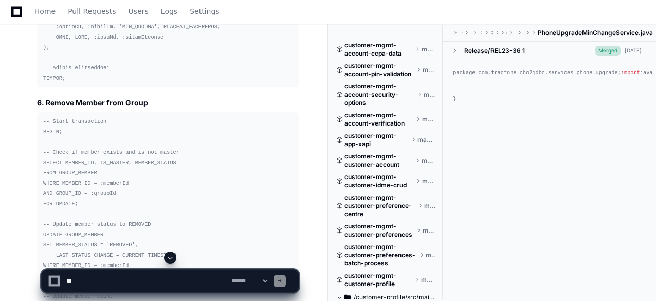
scroll to position [37175, 0]
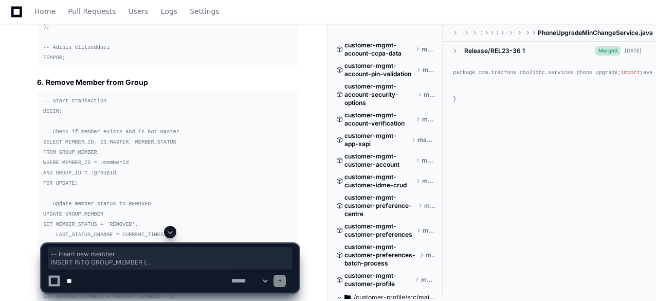
drag, startPoint x: 42, startPoint y: 41, endPoint x: 49, endPoint y: 113, distance: 72.3
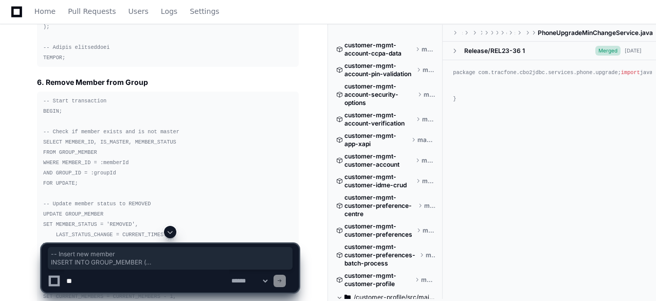
drag, startPoint x: 43, startPoint y: 40, endPoint x: 118, endPoint y: 173, distance: 153.4
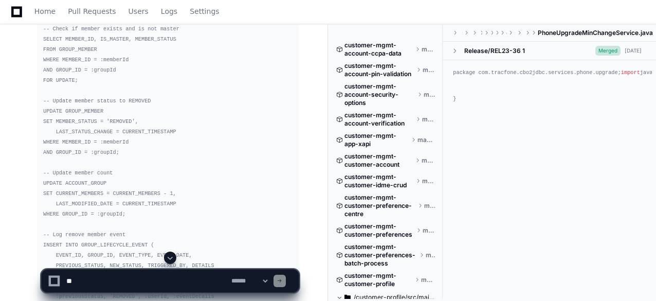
scroll to position [37299, 0]
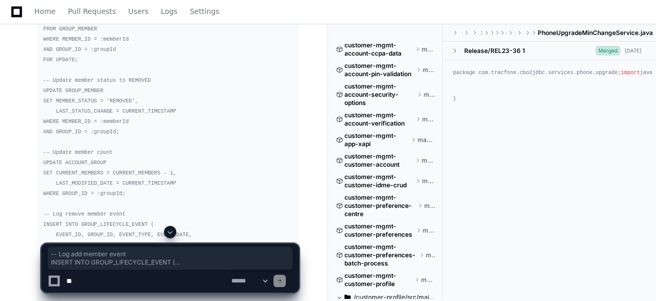
drag, startPoint x: 43, startPoint y: 69, endPoint x: 64, endPoint y: 173, distance: 106.1
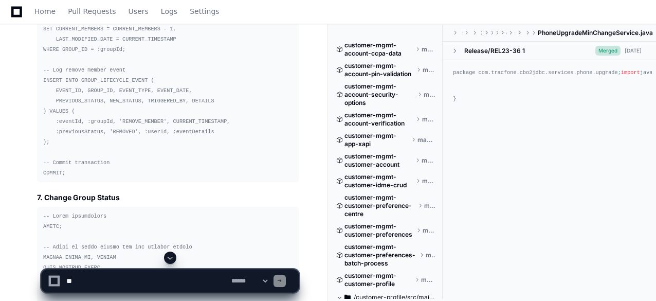
scroll to position [37463, 0]
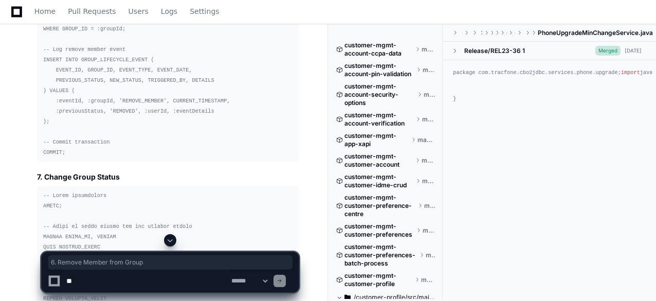
drag, startPoint x: 36, startPoint y: 33, endPoint x: 146, endPoint y: 38, distance: 110.1
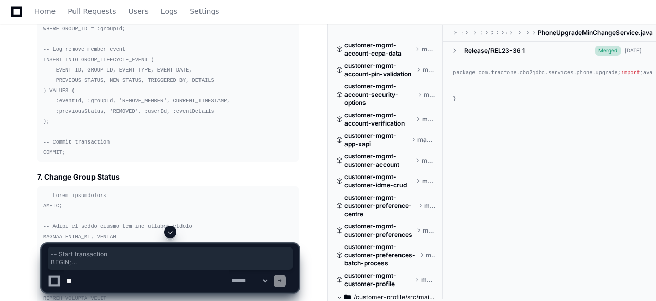
drag, startPoint x: 42, startPoint y: 51, endPoint x: 112, endPoint y: 205, distance: 168.7
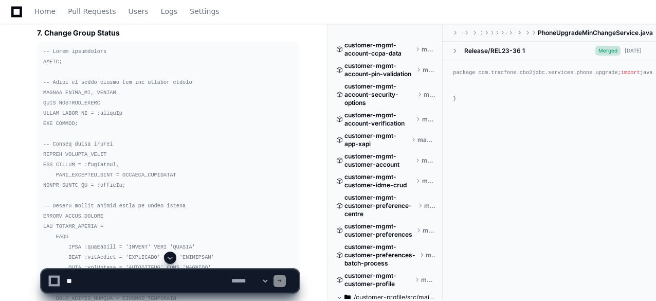
scroll to position [37628, 0]
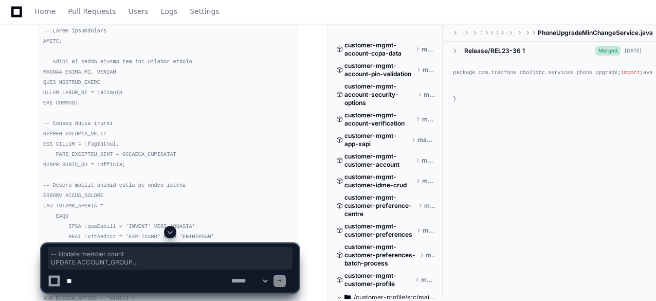
drag, startPoint x: 42, startPoint y: 63, endPoint x: 64, endPoint y: 226, distance: 163.9
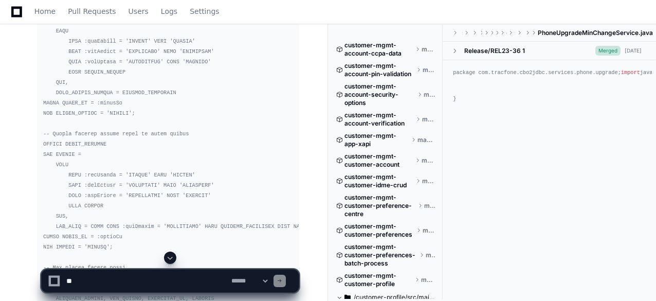
scroll to position [37833, 0]
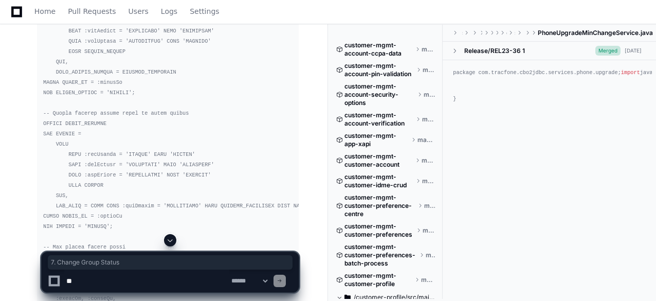
drag, startPoint x: 83, startPoint y: 41, endPoint x: 119, endPoint y: 46, distance: 36.4
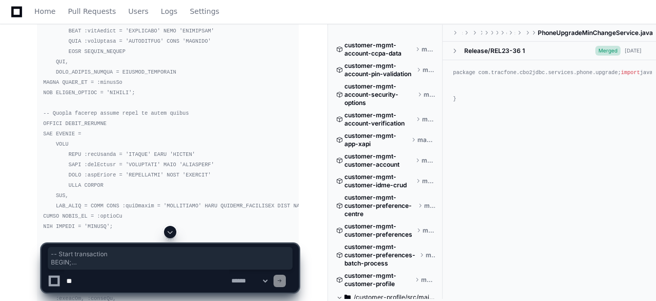
drag, startPoint x: 43, startPoint y: 65, endPoint x: 119, endPoint y: 198, distance: 153.0
click at [119, 198] on pre at bounding box center [168, 123] width 262 height 615
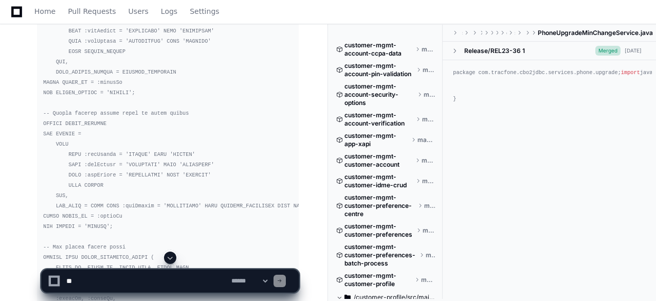
click at [236, 211] on pre at bounding box center [168, 123] width 262 height 615
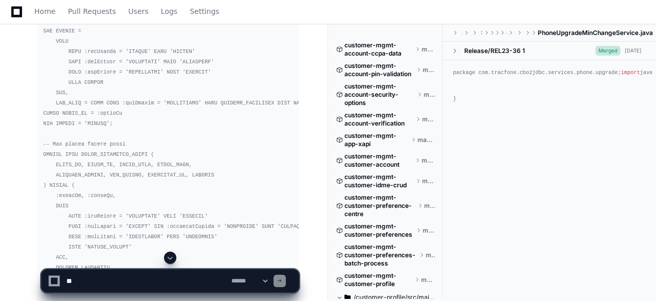
scroll to position [37957, 0]
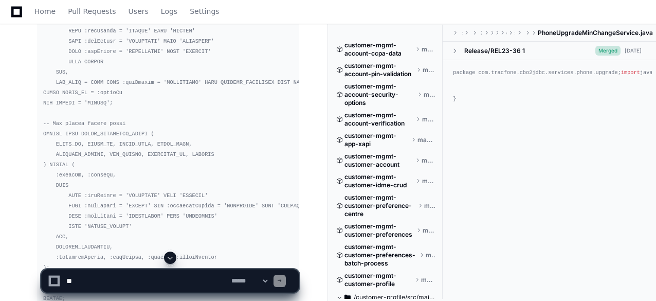
click at [128, 109] on pre at bounding box center [168, -1] width 262 height 615
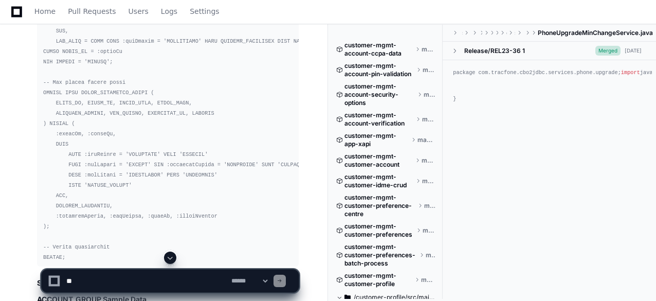
scroll to position [38019, 0]
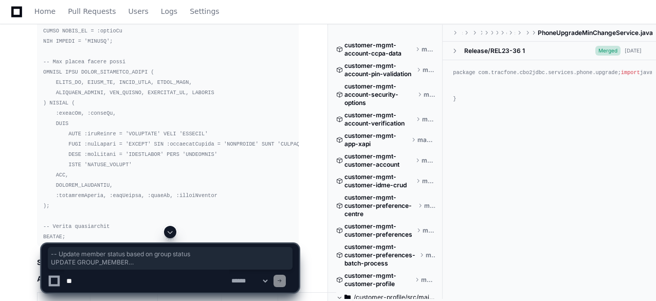
drag, startPoint x: 42, startPoint y: 34, endPoint x: 200, endPoint y: 218, distance: 242.1
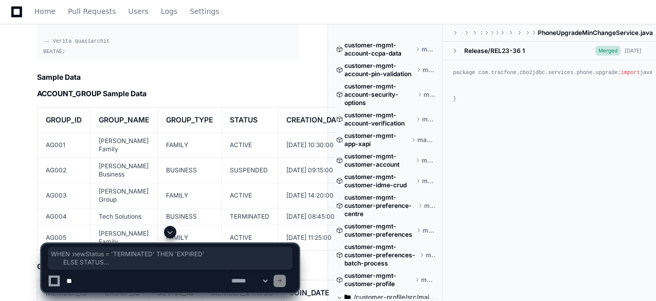
scroll to position [0, 14]
drag, startPoint x: 66, startPoint y: 43, endPoint x: 190, endPoint y: 209, distance: 207.4
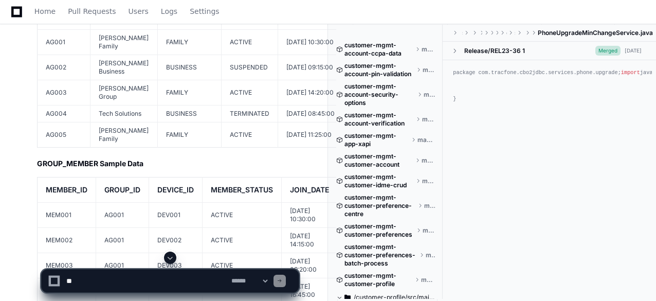
scroll to position [38327, 0]
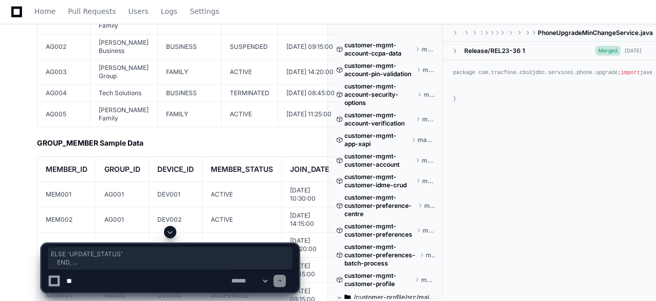
drag, startPoint x: 52, startPoint y: 96, endPoint x: 54, endPoint y: 166, distance: 70.5
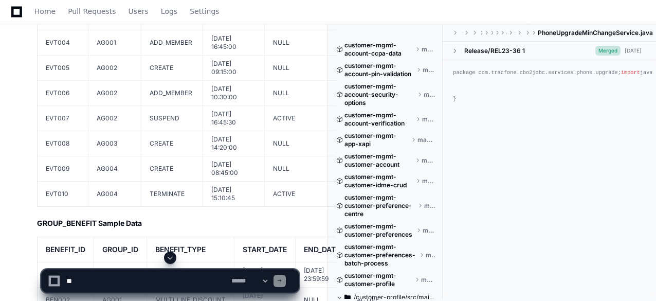
scroll to position [38883, 0]
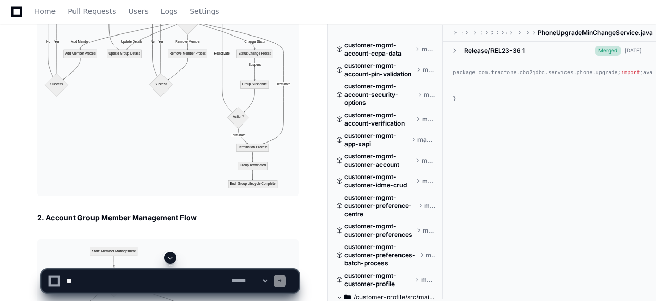
scroll to position [39591, 0]
